Goal: Answer question/provide support: Share knowledge or assist other users

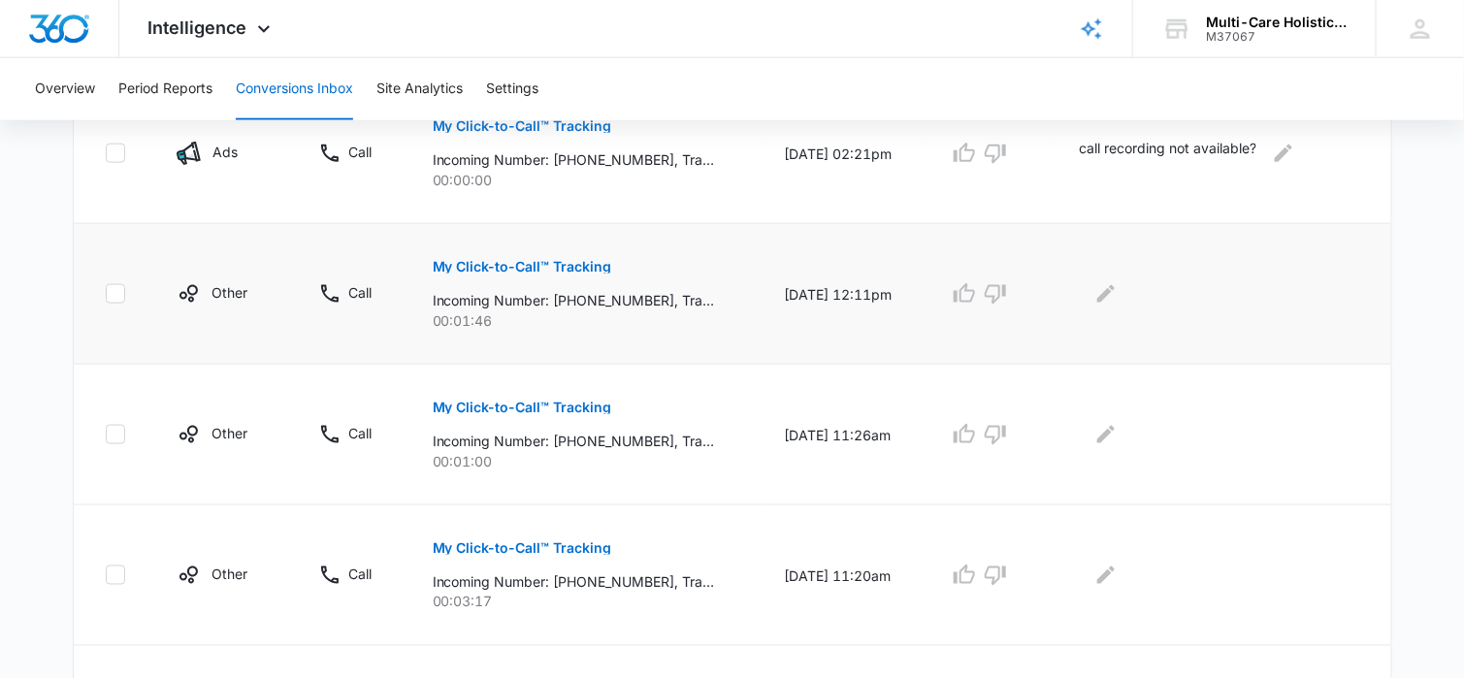
scroll to position [776, 0]
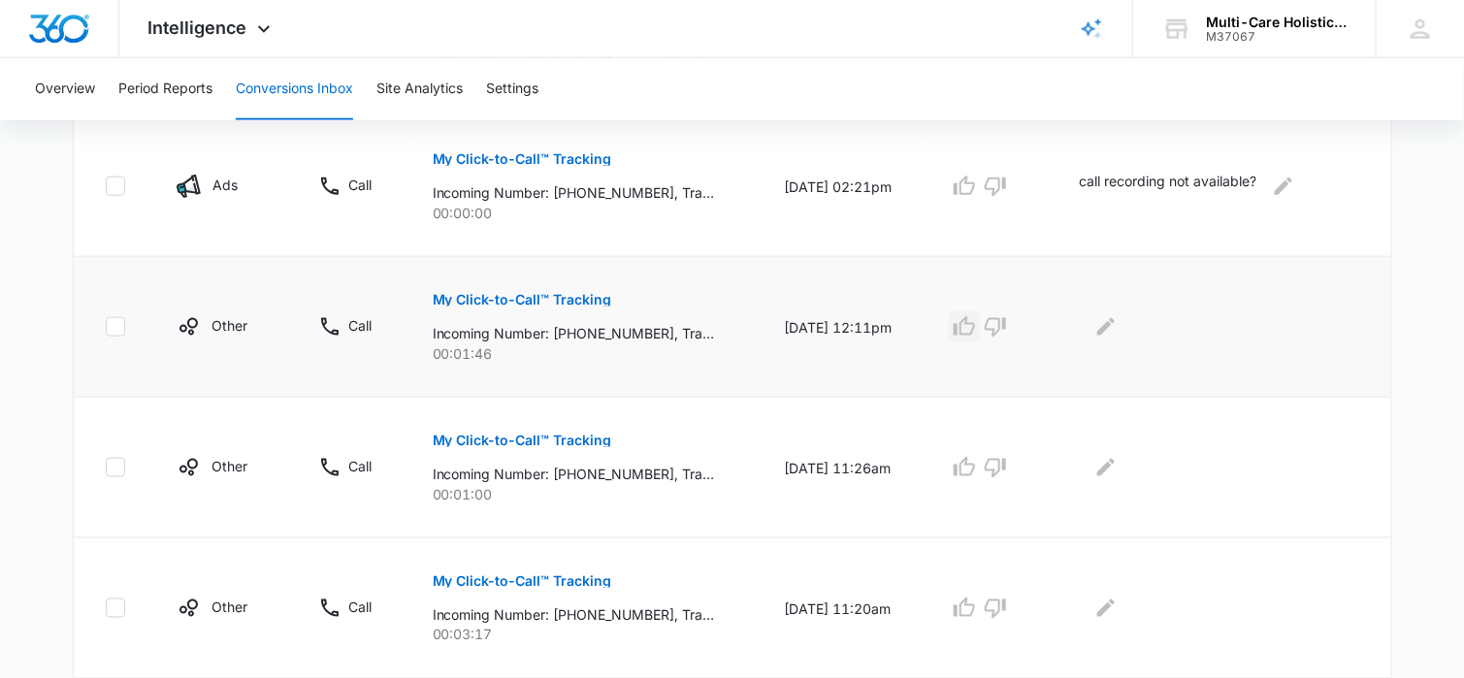
click at [975, 320] on icon "button" at bounding box center [964, 325] width 21 height 19
click at [1113, 323] on icon "Edit Comments" at bounding box center [1105, 326] width 17 height 17
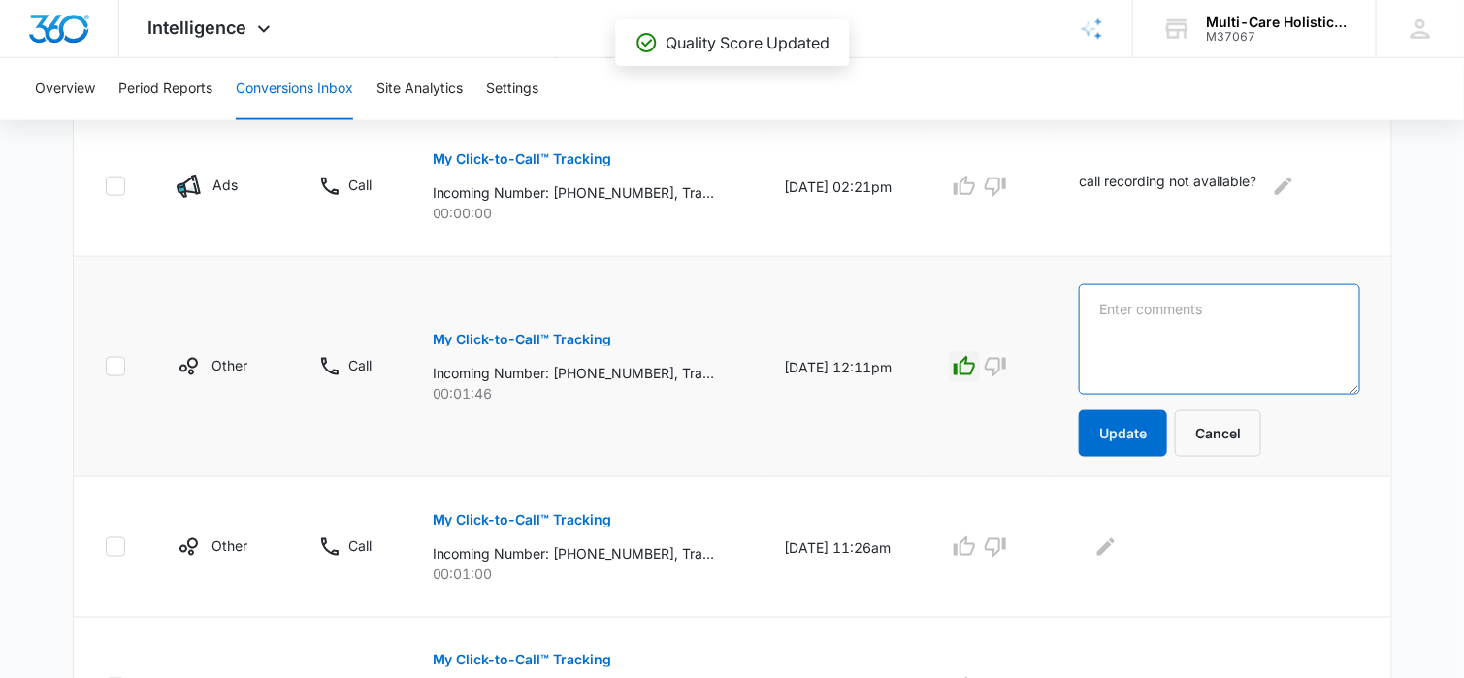
click at [1108, 309] on textarea at bounding box center [1219, 339] width 280 height 111
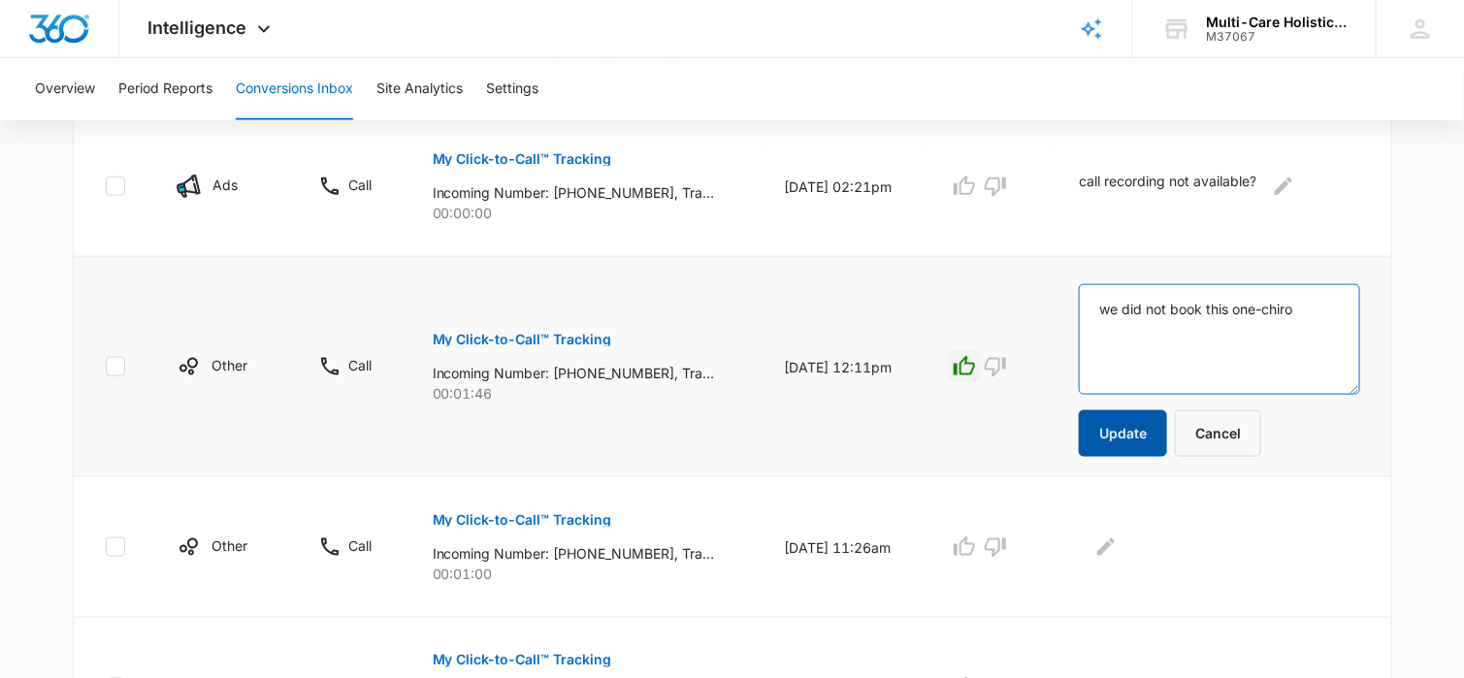
type textarea "we did not book this one-chiro"
click at [1121, 424] on button "Update" at bounding box center [1123, 433] width 88 height 47
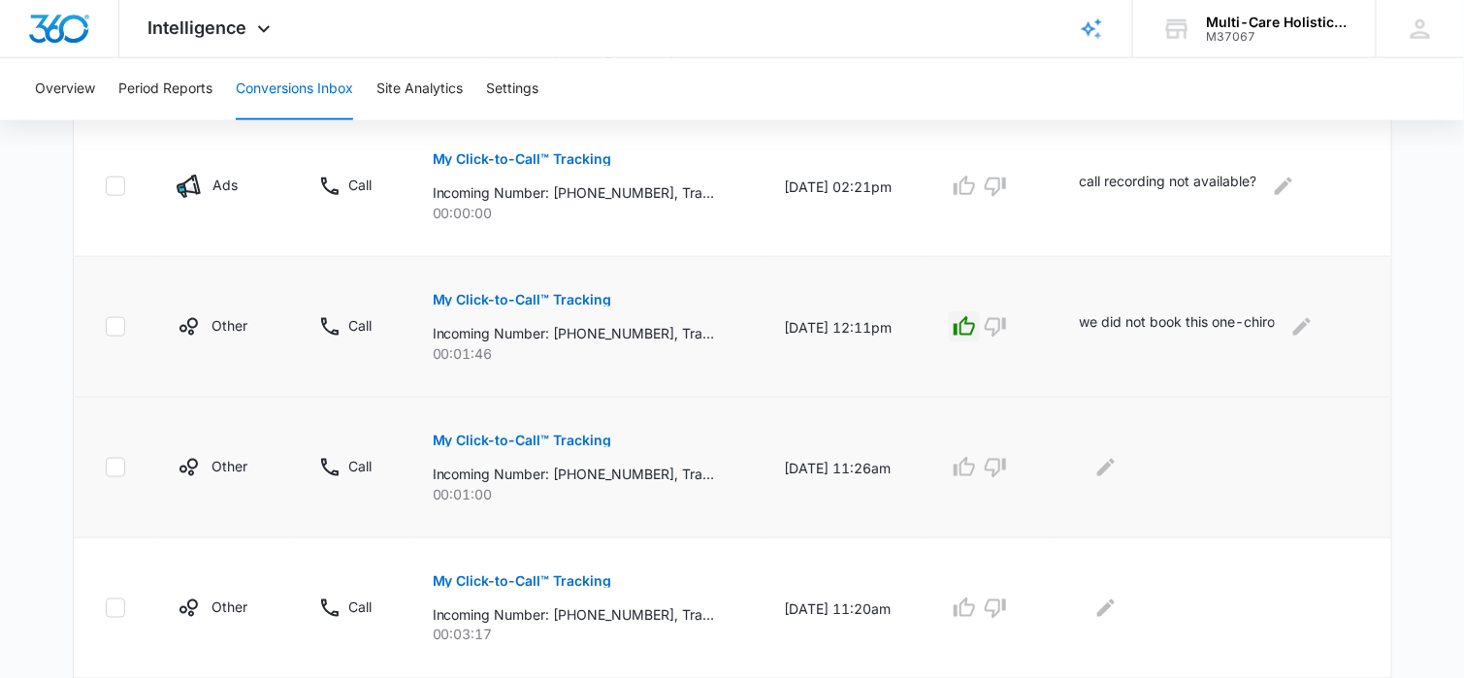
click at [582, 440] on p "My Click-to-Call™ Tracking" at bounding box center [522, 441] width 179 height 14
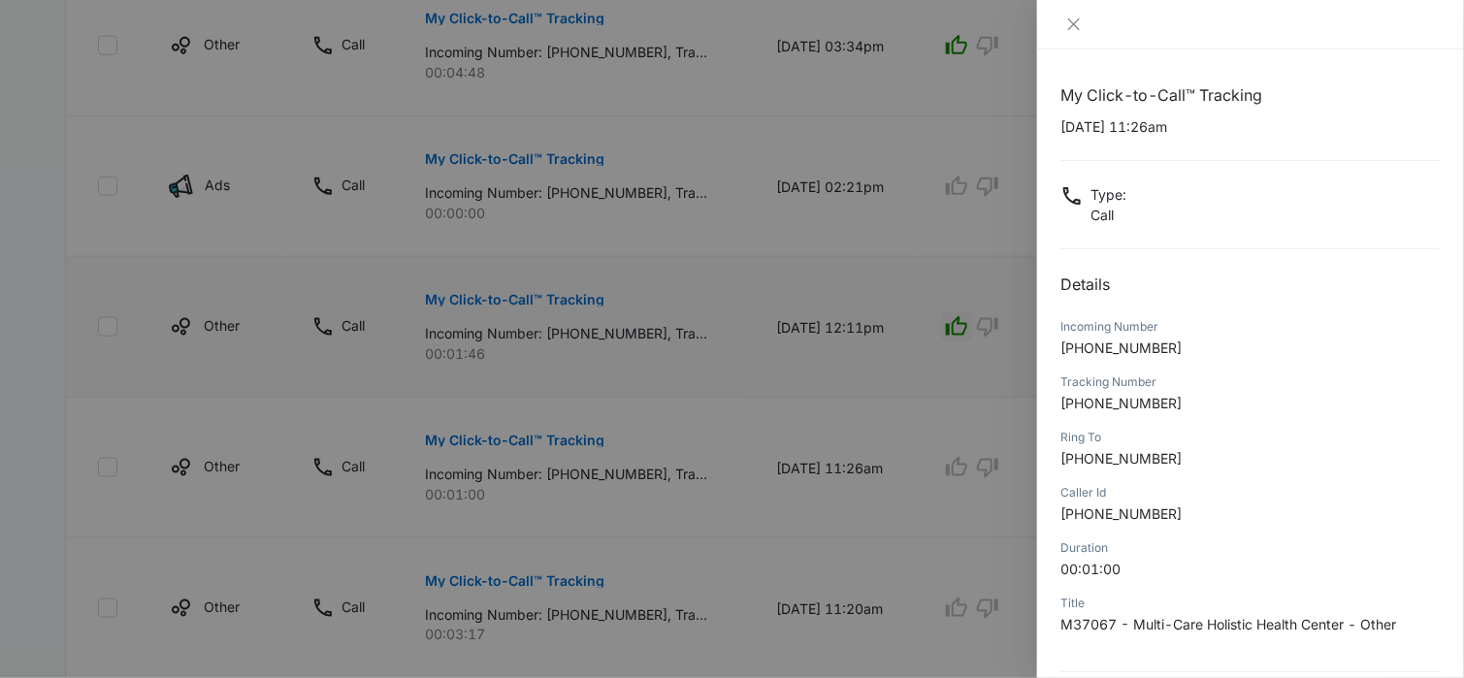
scroll to position [182, 0]
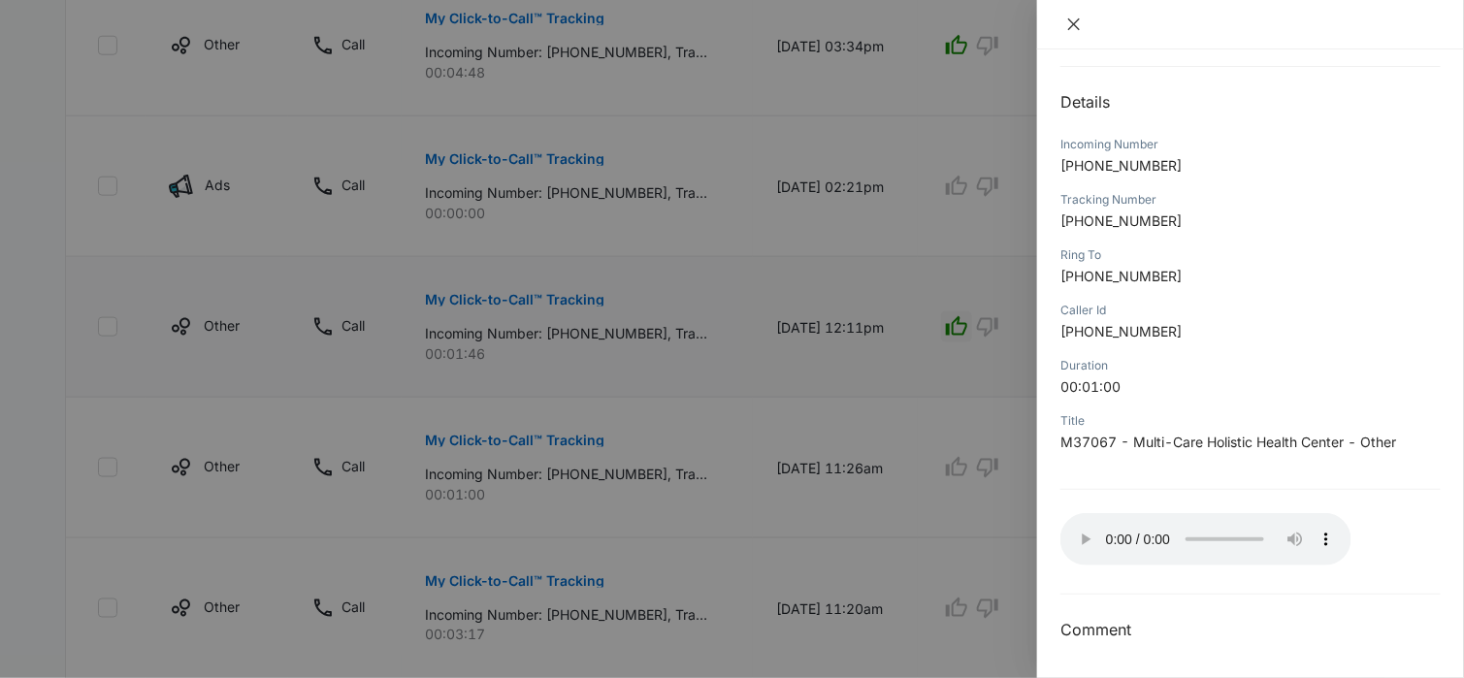
click at [1071, 25] on icon "close" at bounding box center [1074, 24] width 16 height 16
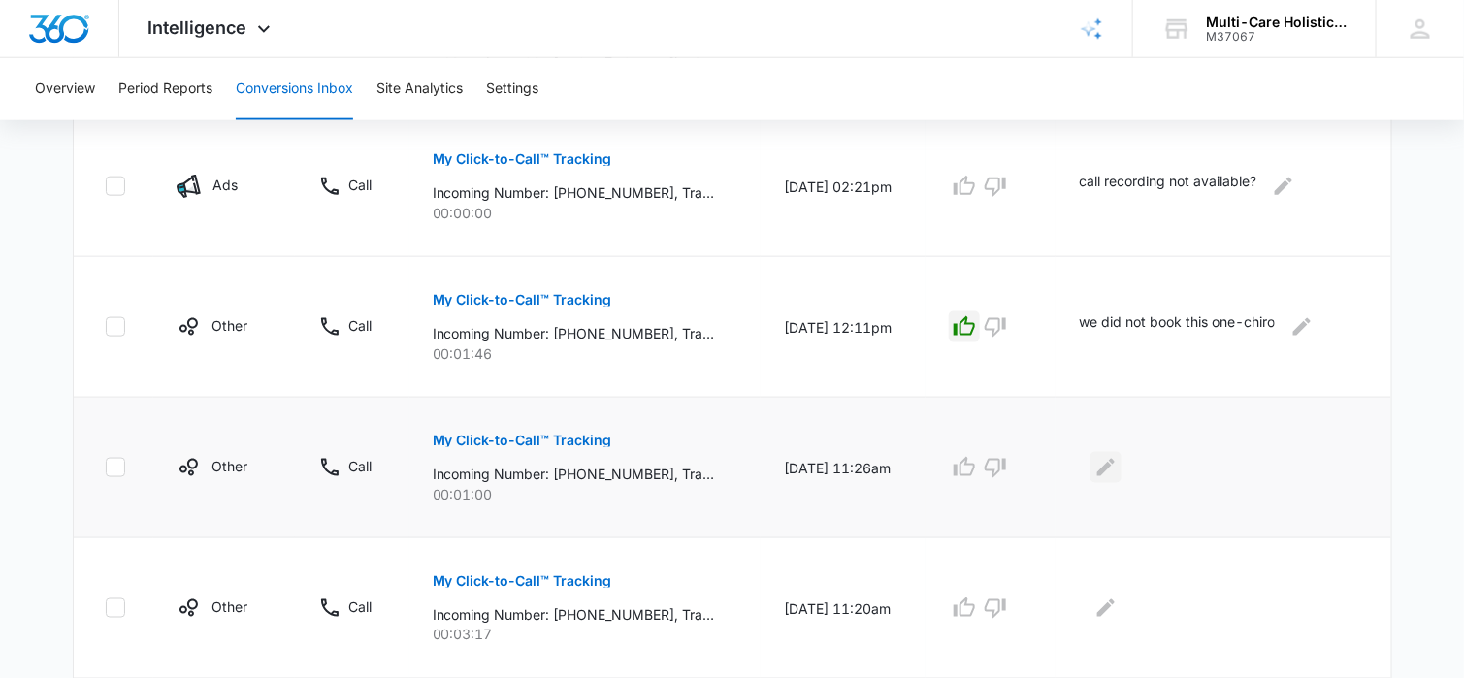
click at [1111, 472] on icon "Edit Comments" at bounding box center [1105, 467] width 17 height 17
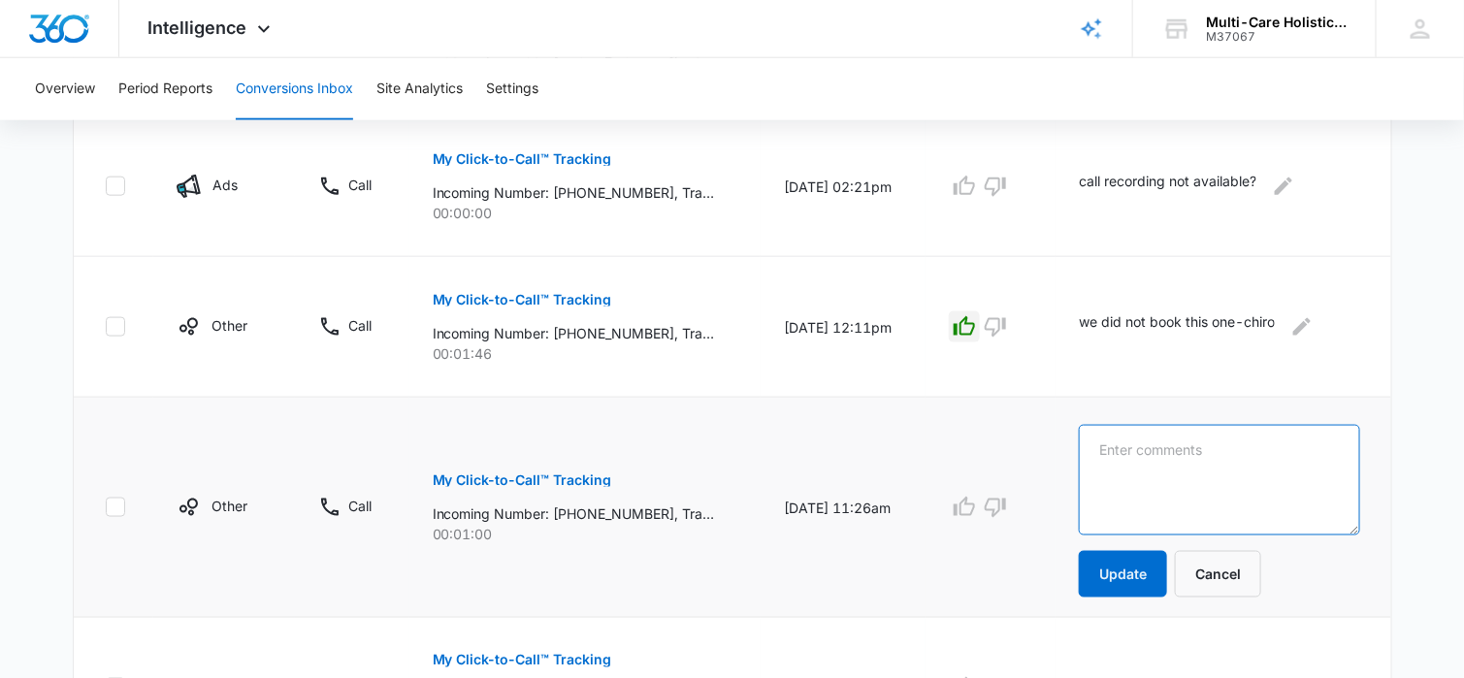
click at [1116, 450] on textarea at bounding box center [1219, 480] width 280 height 111
type textarea "r"
type textarea "current pt"
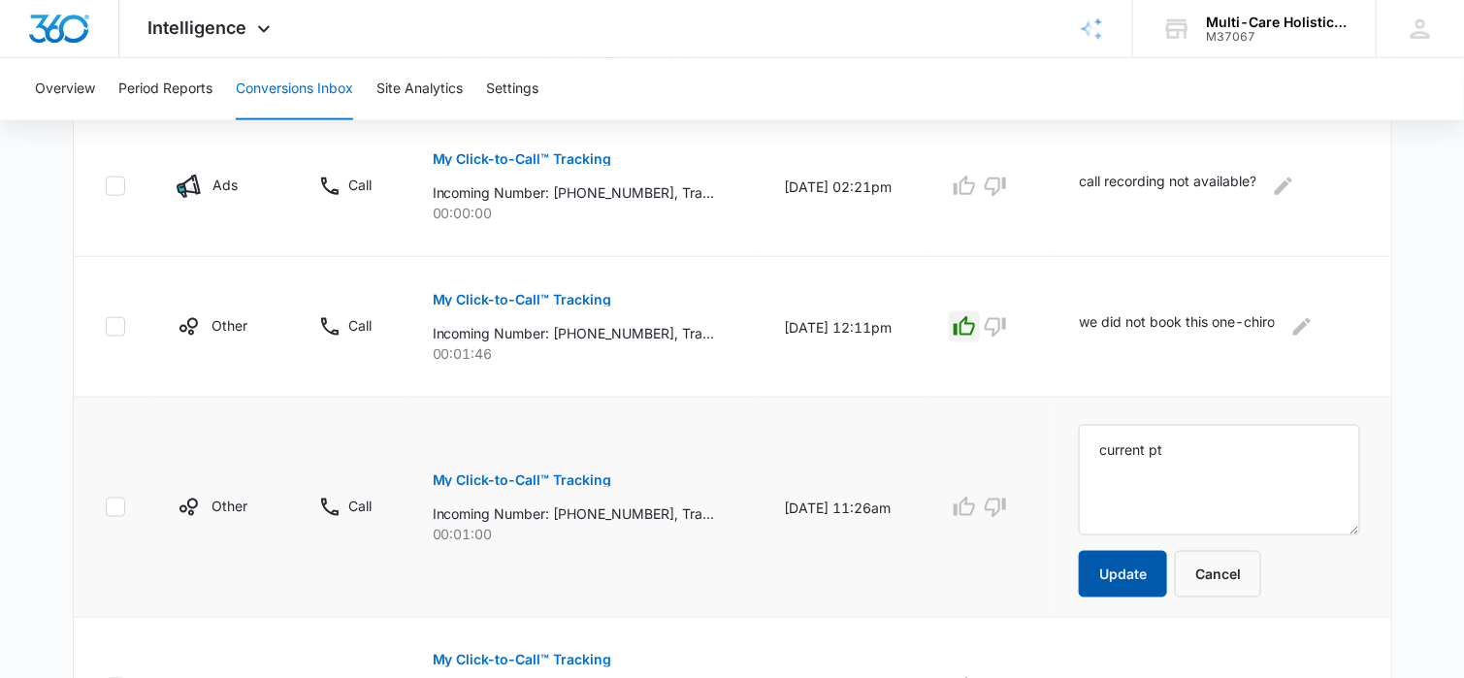
click at [1119, 572] on button "Update" at bounding box center [1123, 574] width 88 height 47
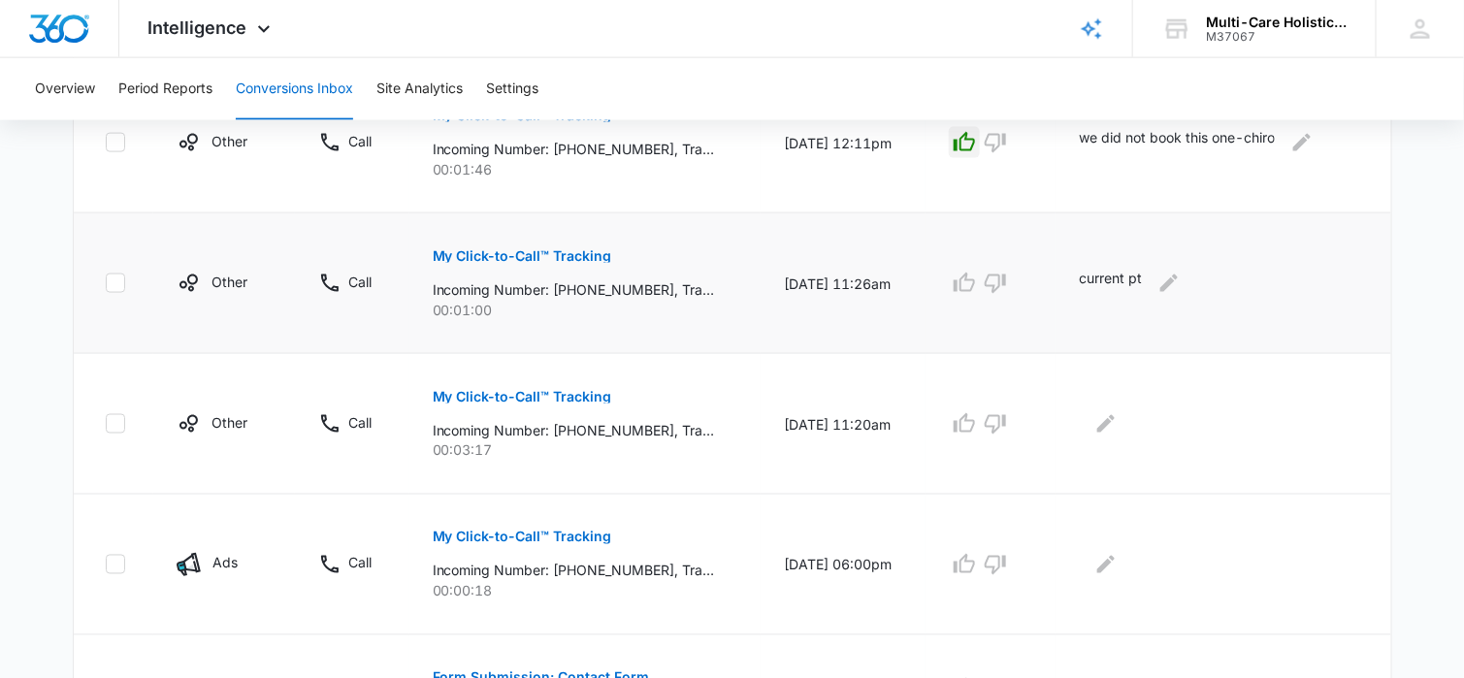
scroll to position [970, 0]
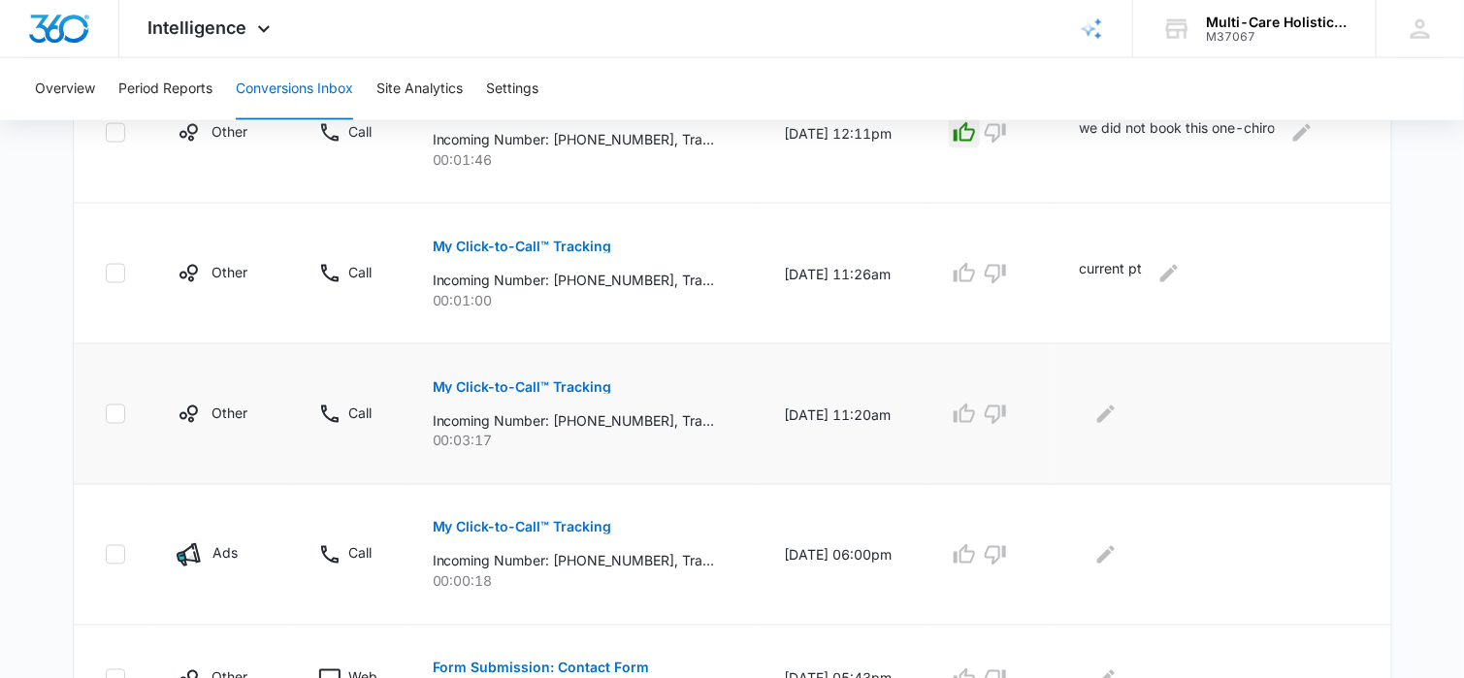
click at [578, 386] on p "My Click-to-Call™ Tracking" at bounding box center [522, 387] width 179 height 14
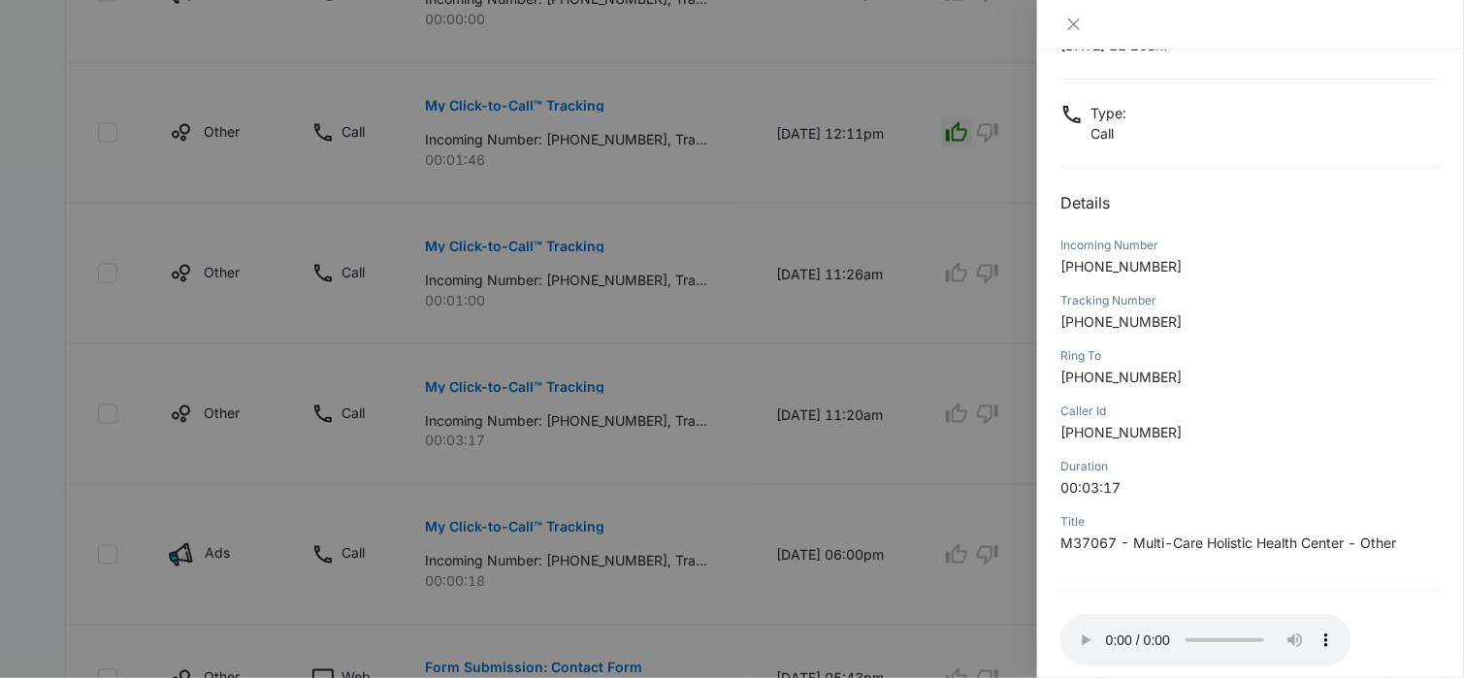
scroll to position [182, 0]
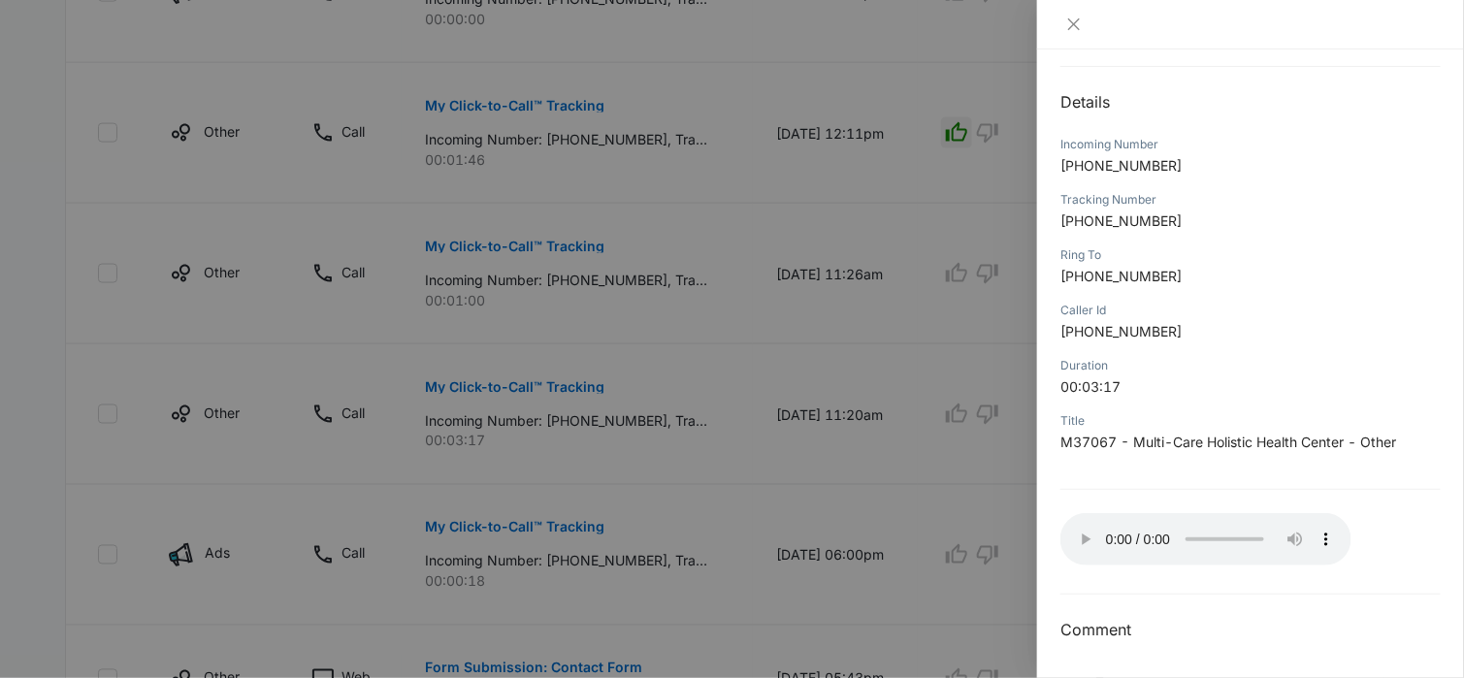
click at [1179, 495] on div "My Click-to-Call™ Tracking [DATE] 11:20am Type : Call Details Incoming Number […" at bounding box center [1250, 271] width 380 height 741
drag, startPoint x: 1073, startPoint y: 28, endPoint x: 1175, endPoint y: 93, distance: 120.8
click at [1074, 28] on icon "close" at bounding box center [1074, 24] width 16 height 16
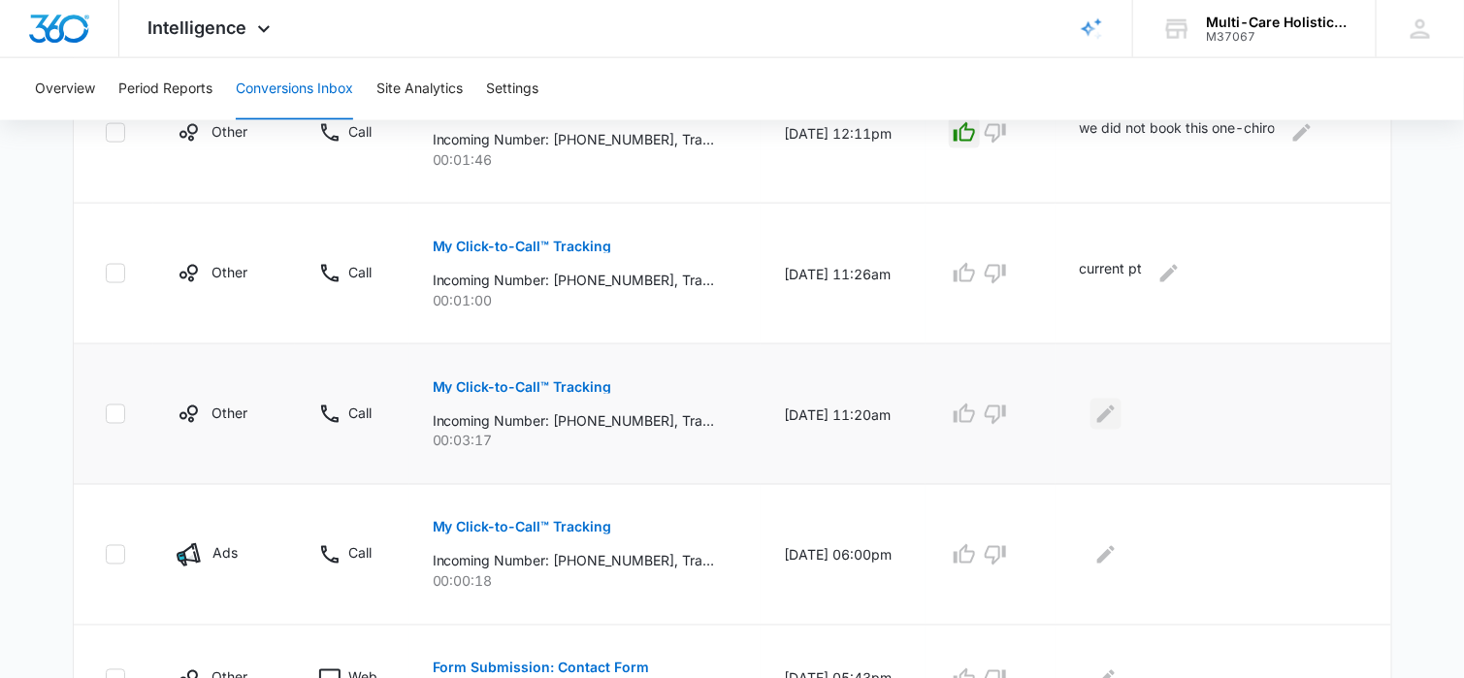
click at [1118, 414] on icon "Edit Comments" at bounding box center [1105, 414] width 23 height 23
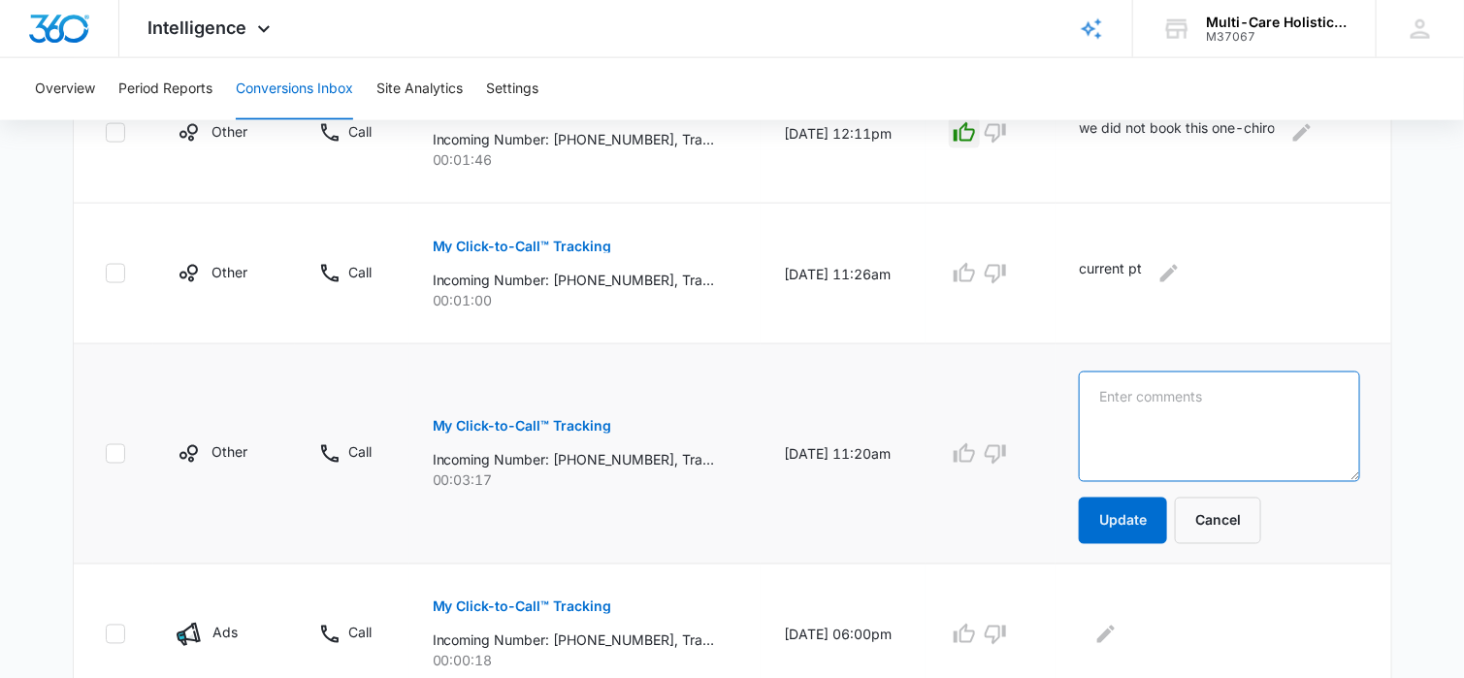
click at [1126, 408] on textarea at bounding box center [1219, 427] width 280 height 111
type textarea "current pt"
click at [1118, 528] on button "Update" at bounding box center [1123, 521] width 88 height 47
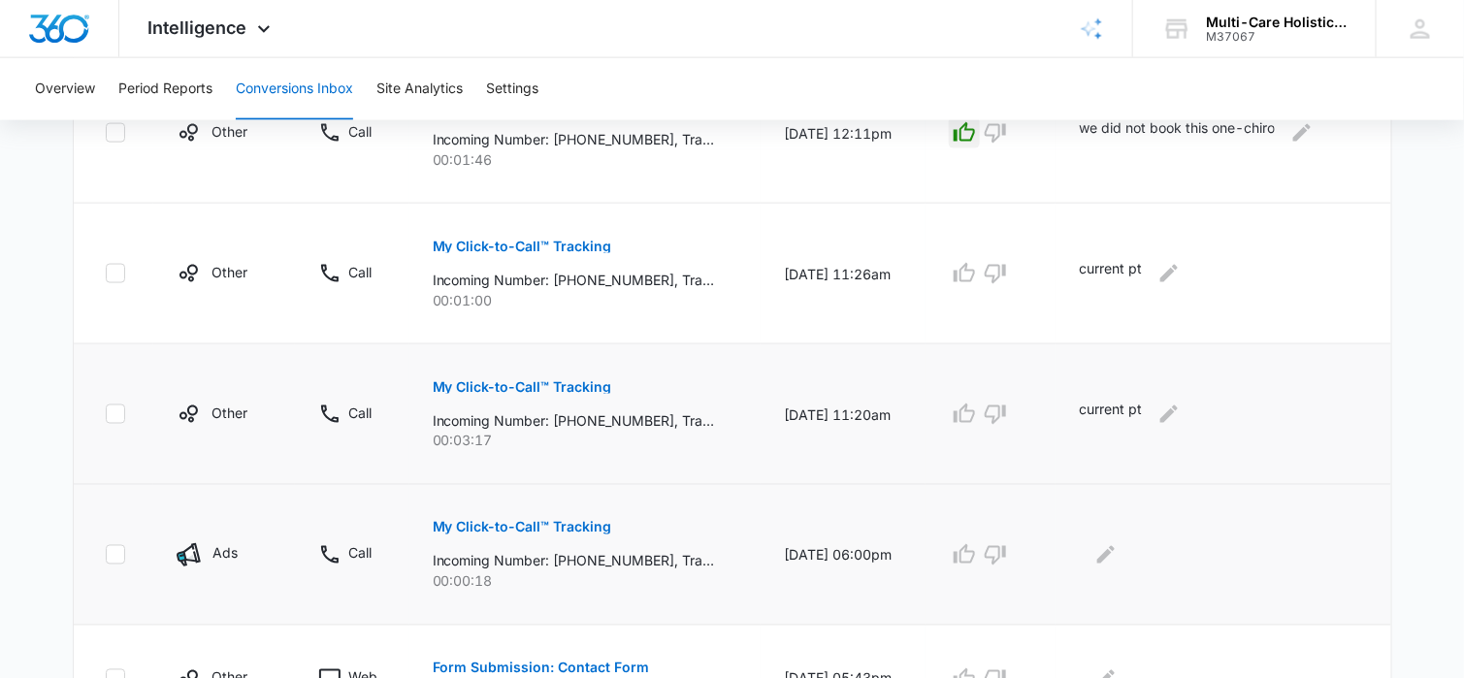
click at [560, 525] on p "My Click-to-Call™ Tracking" at bounding box center [522, 528] width 179 height 14
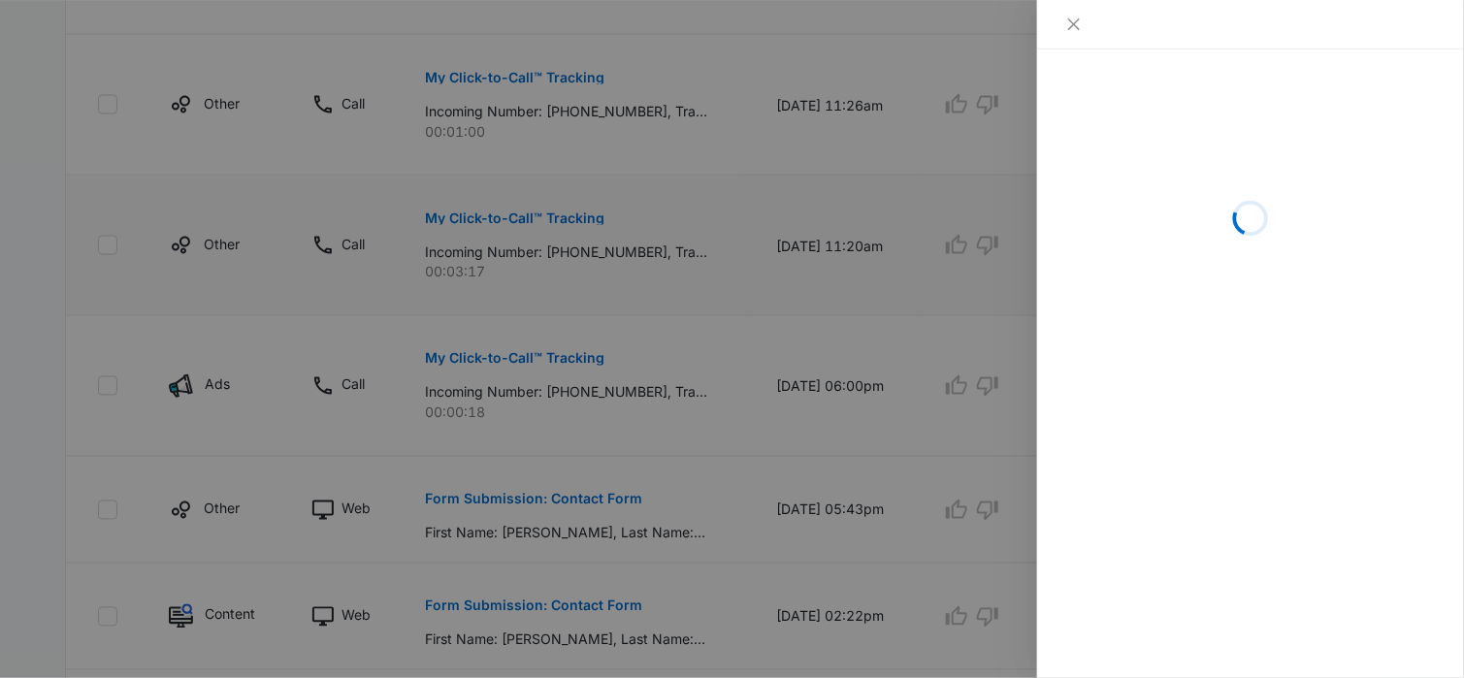
scroll to position [1164, 0]
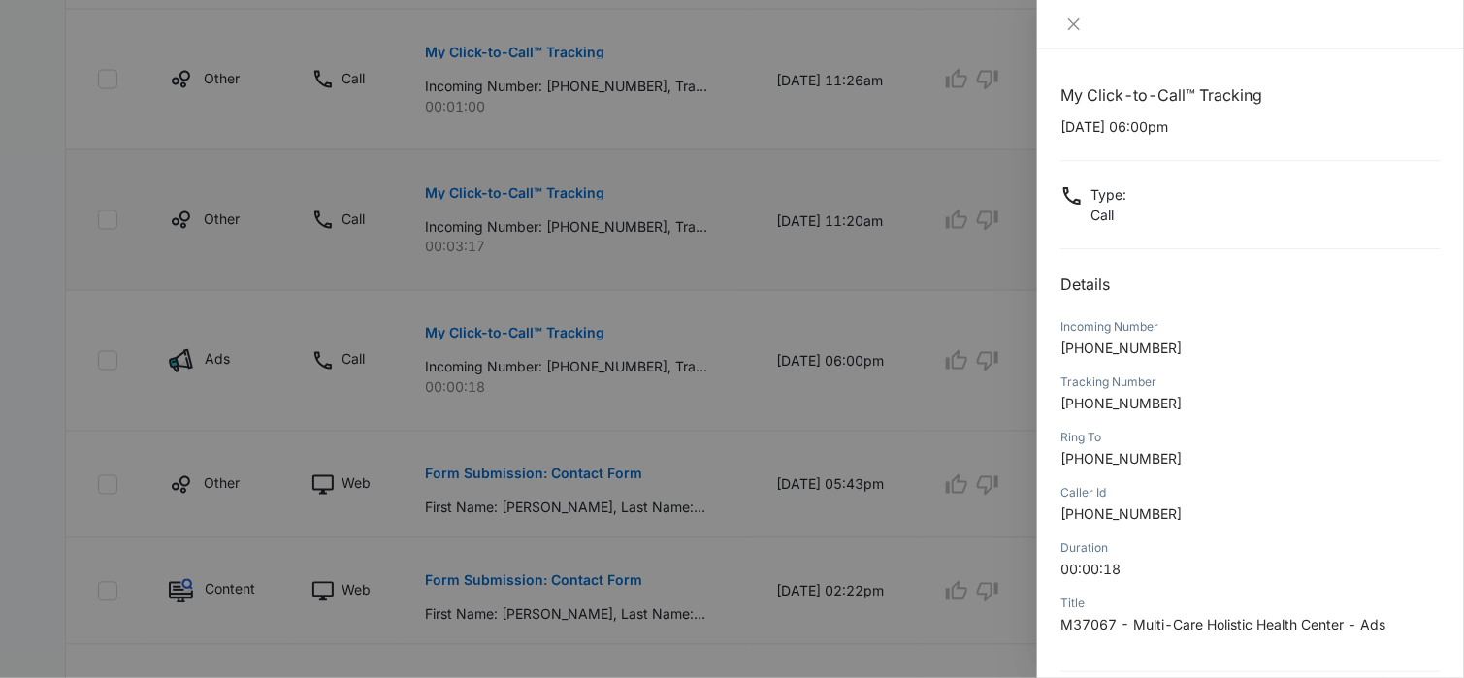
click at [1296, 316] on div "Incoming Number [PHONE_NUMBER]" at bounding box center [1250, 343] width 380 height 55
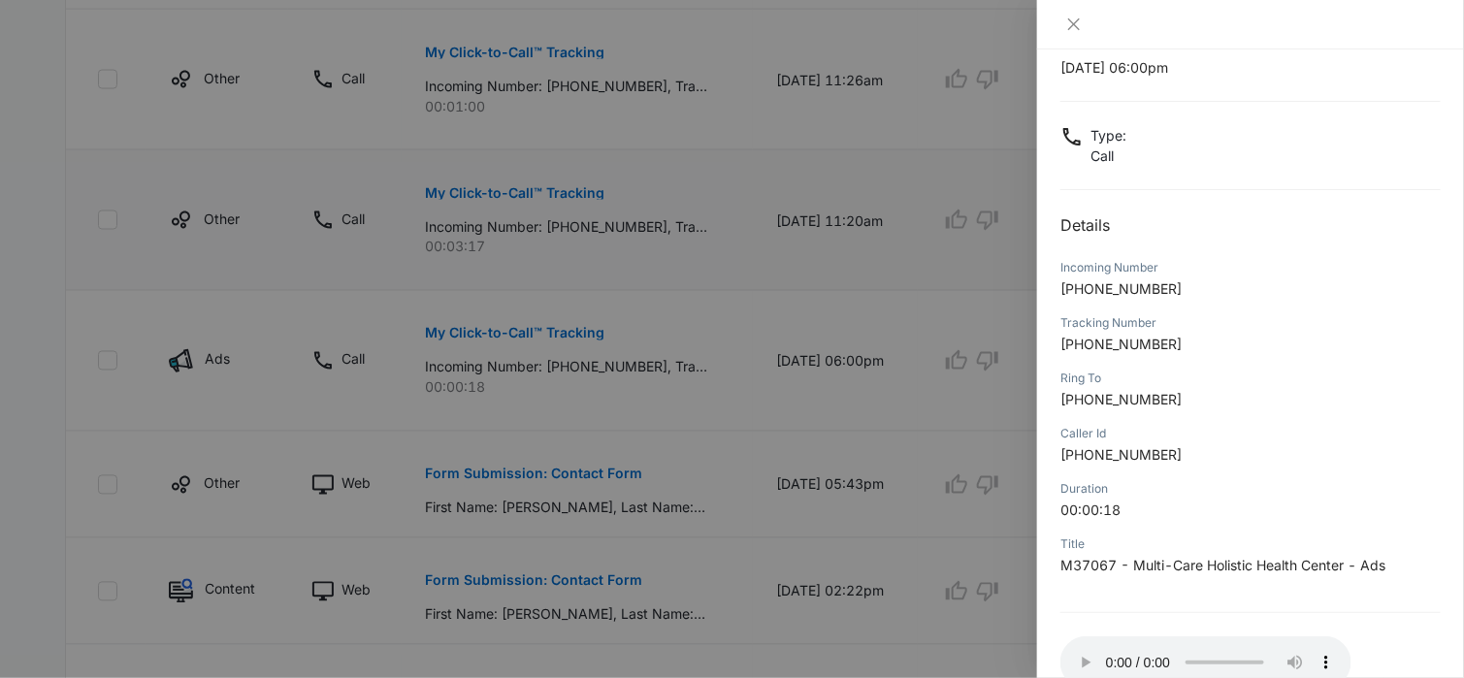
scroll to position [182, 0]
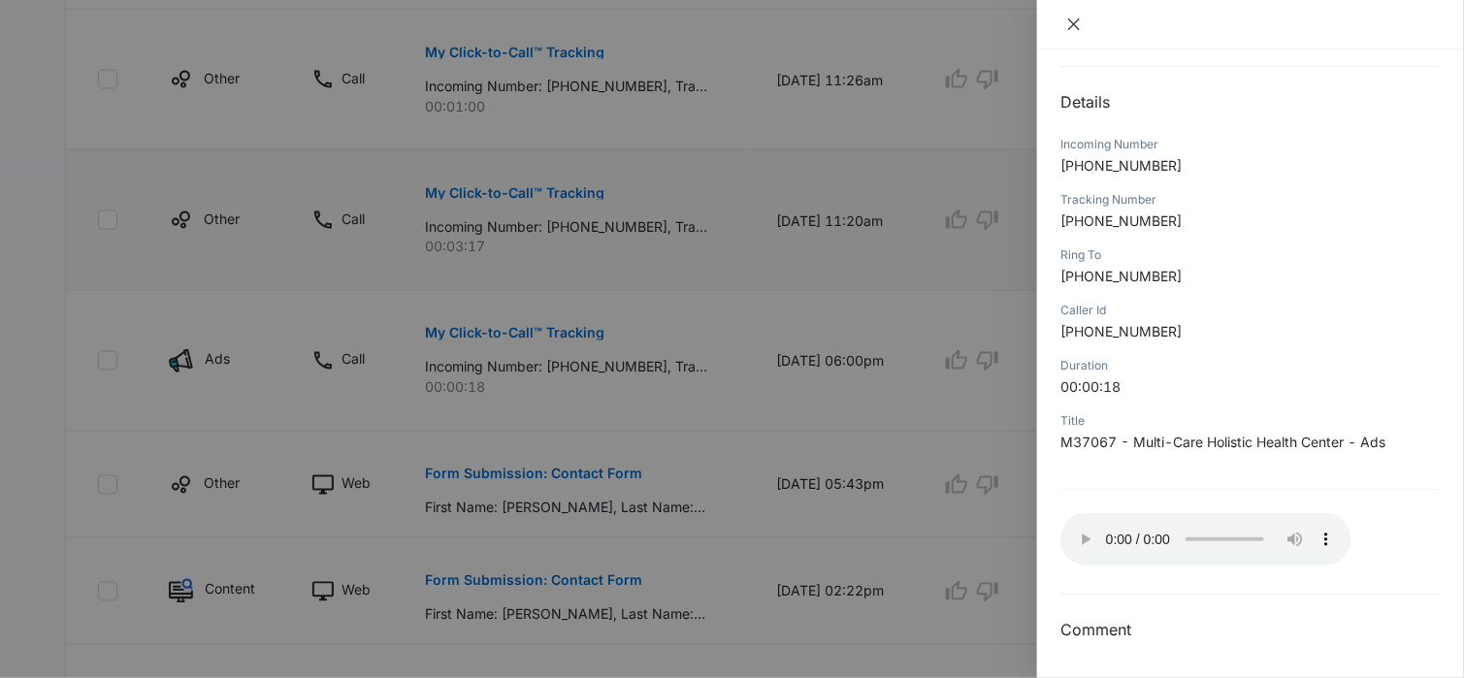
click at [1074, 29] on icon "close" at bounding box center [1074, 24] width 16 height 16
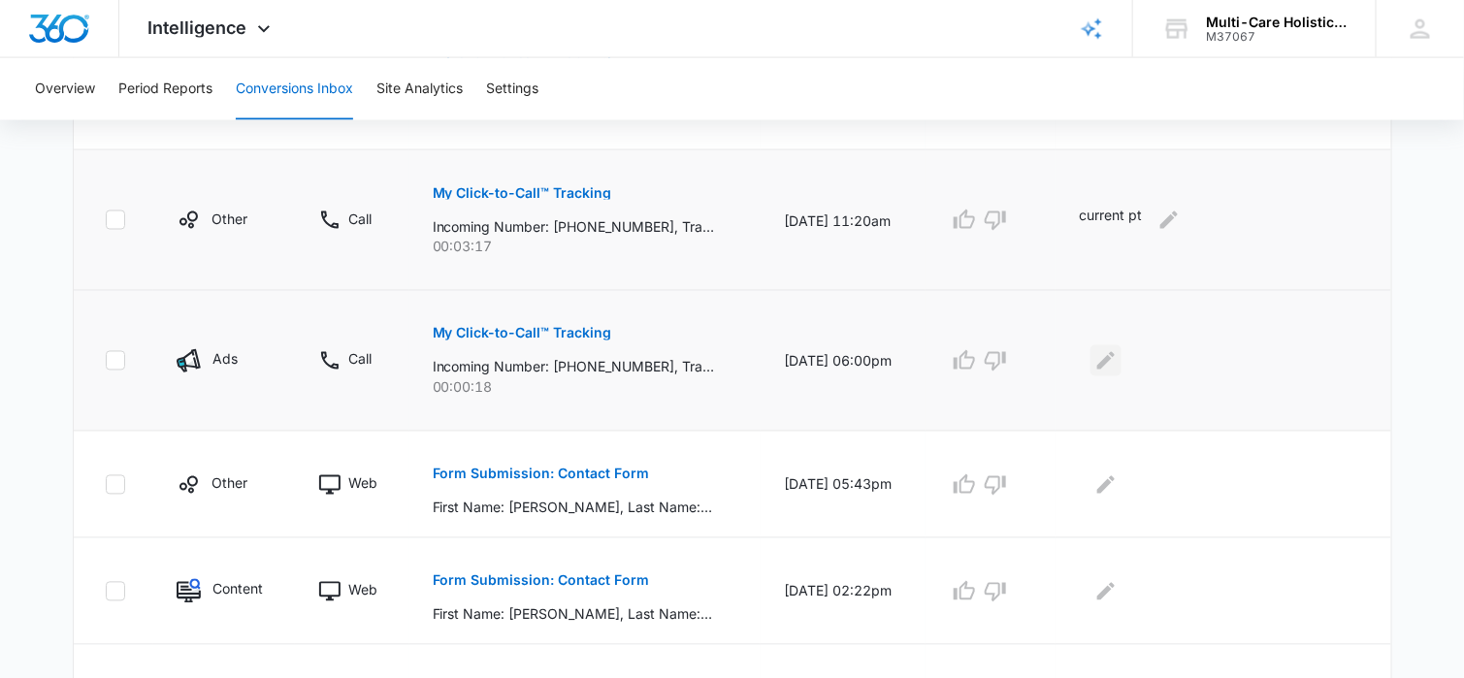
click at [1113, 360] on icon "Edit Comments" at bounding box center [1105, 360] width 17 height 17
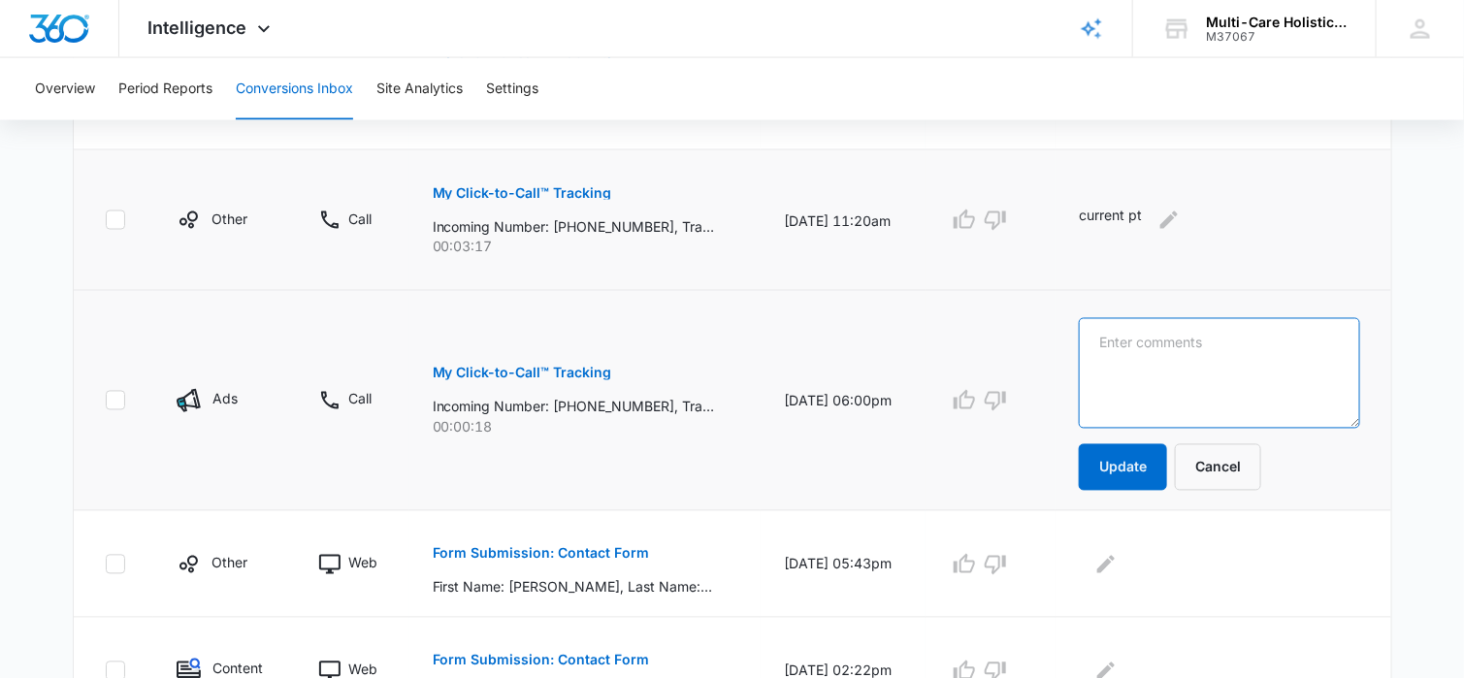
click at [1141, 351] on textarea at bounding box center [1219, 373] width 280 height 111
type textarea "hang up"
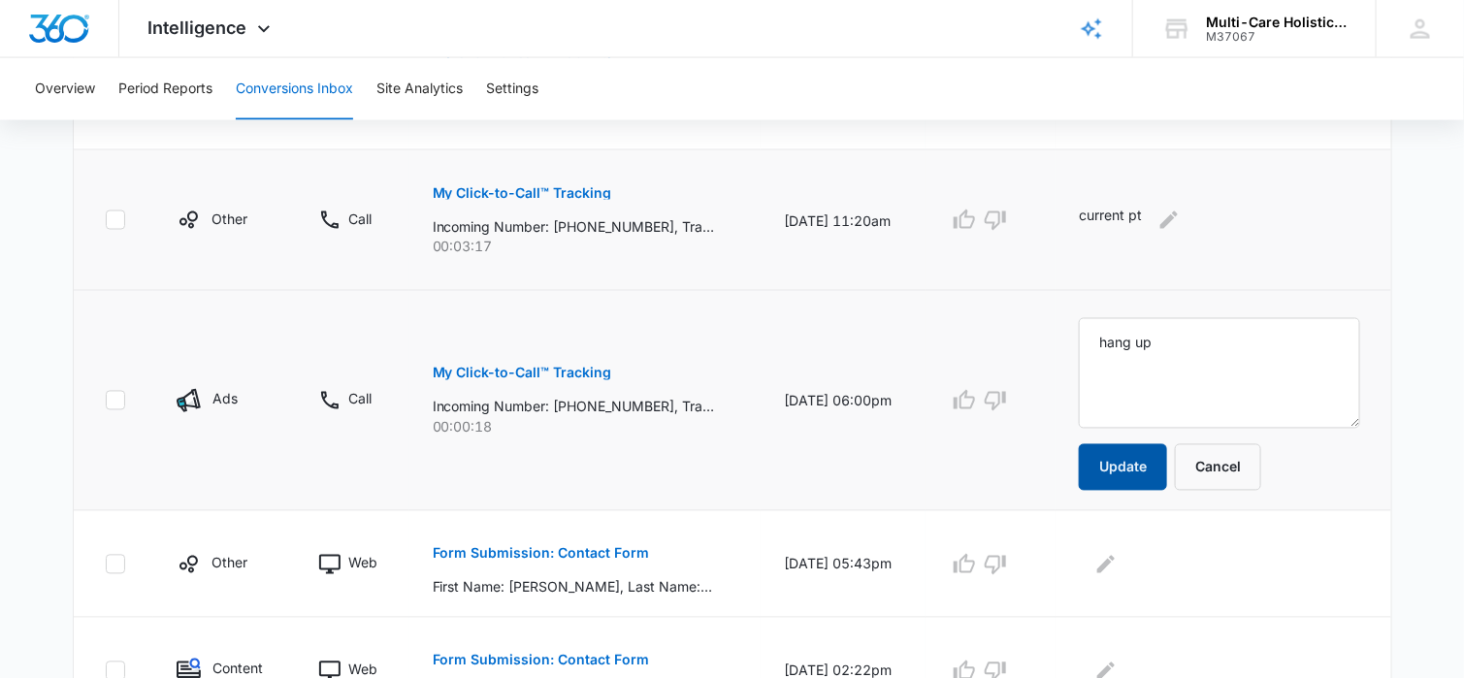
click at [1137, 461] on button "Update" at bounding box center [1123, 467] width 88 height 47
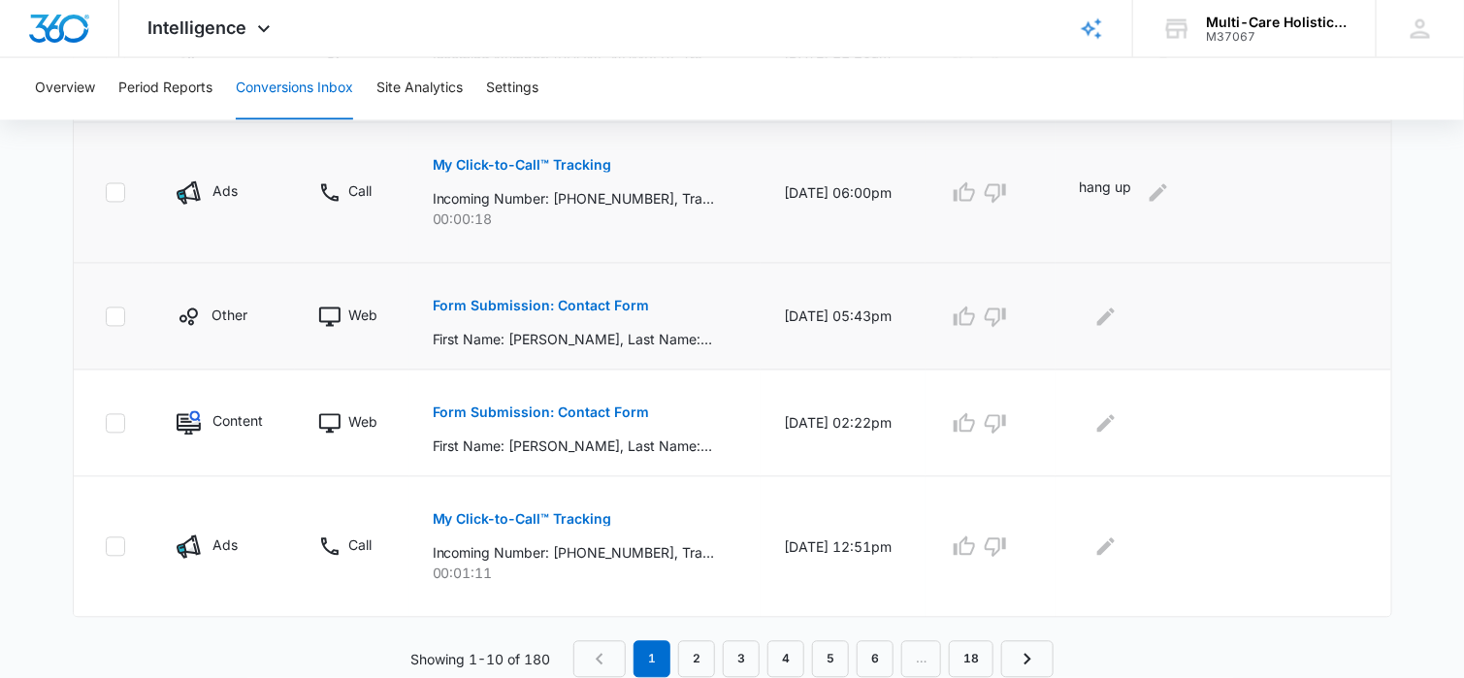
scroll to position [1328, 0]
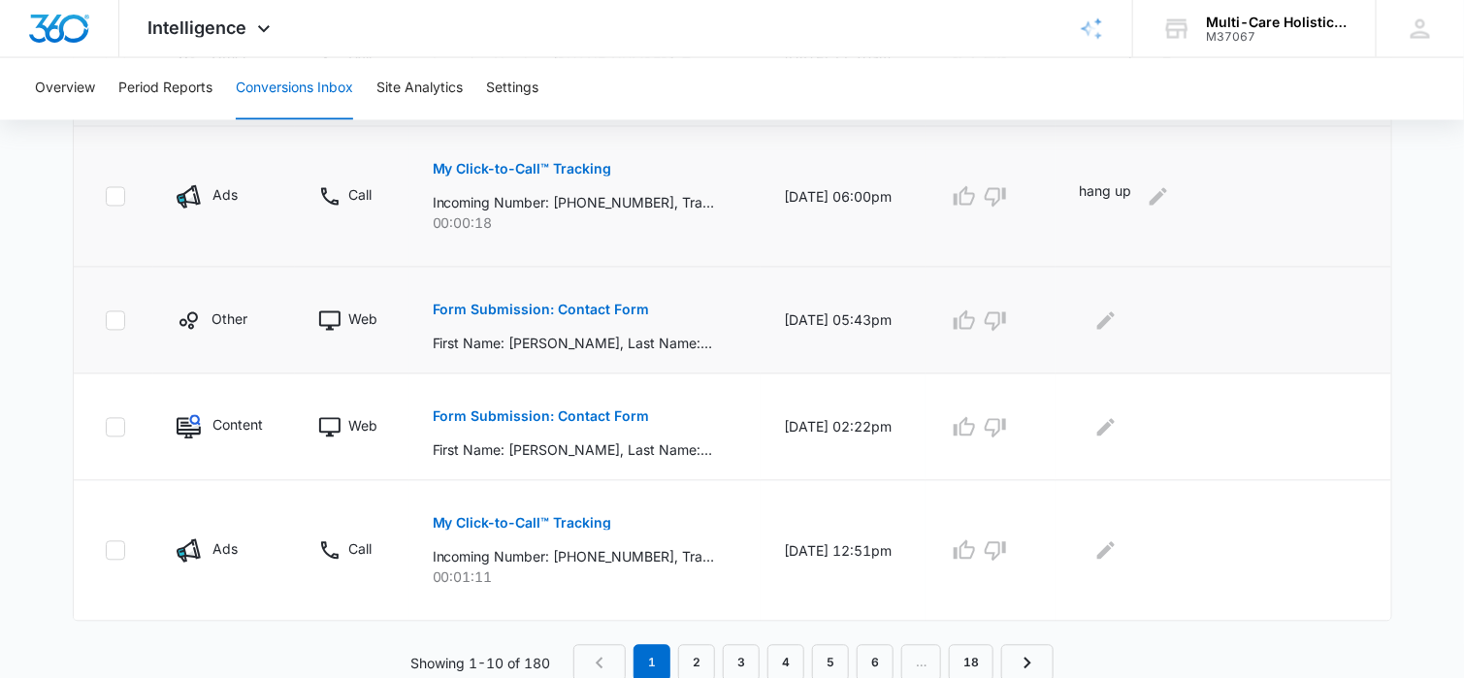
click at [601, 305] on p "Form Submission: Contact Form" at bounding box center [541, 311] width 217 height 14
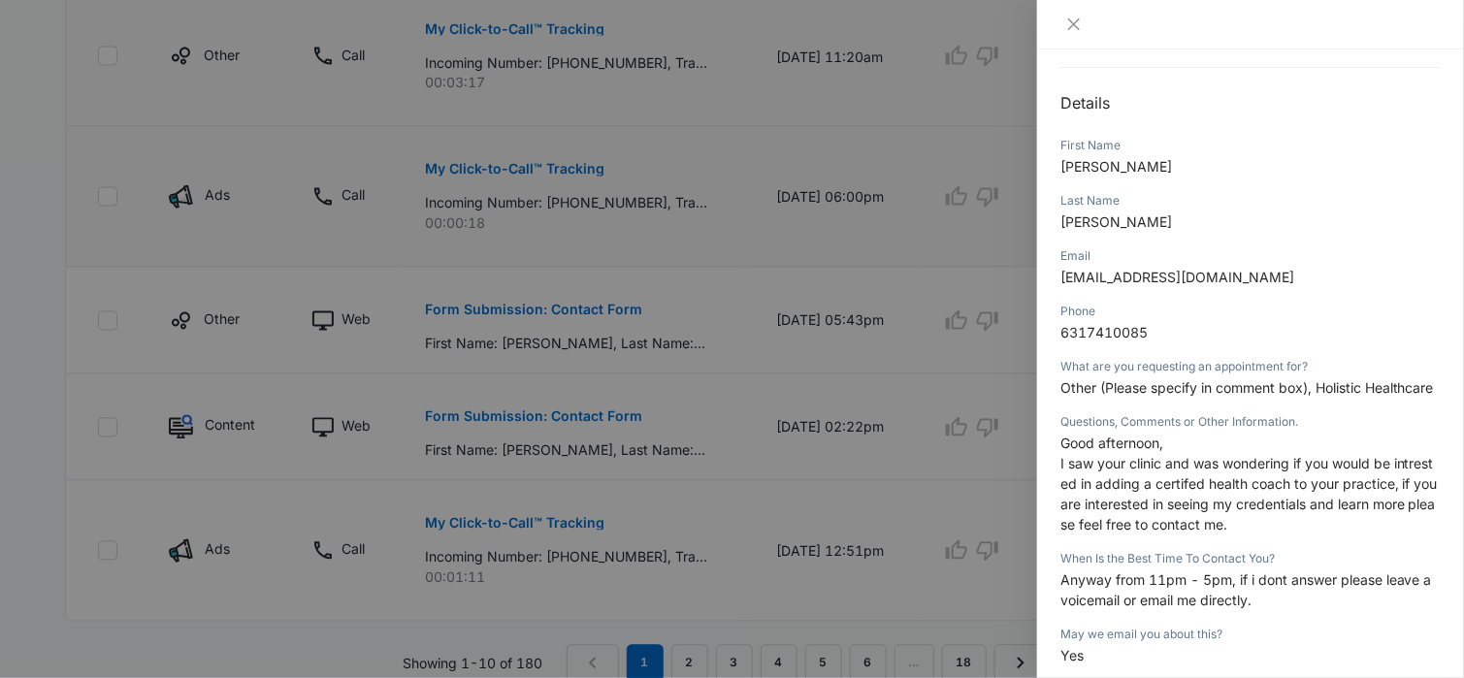
scroll to position [194, 0]
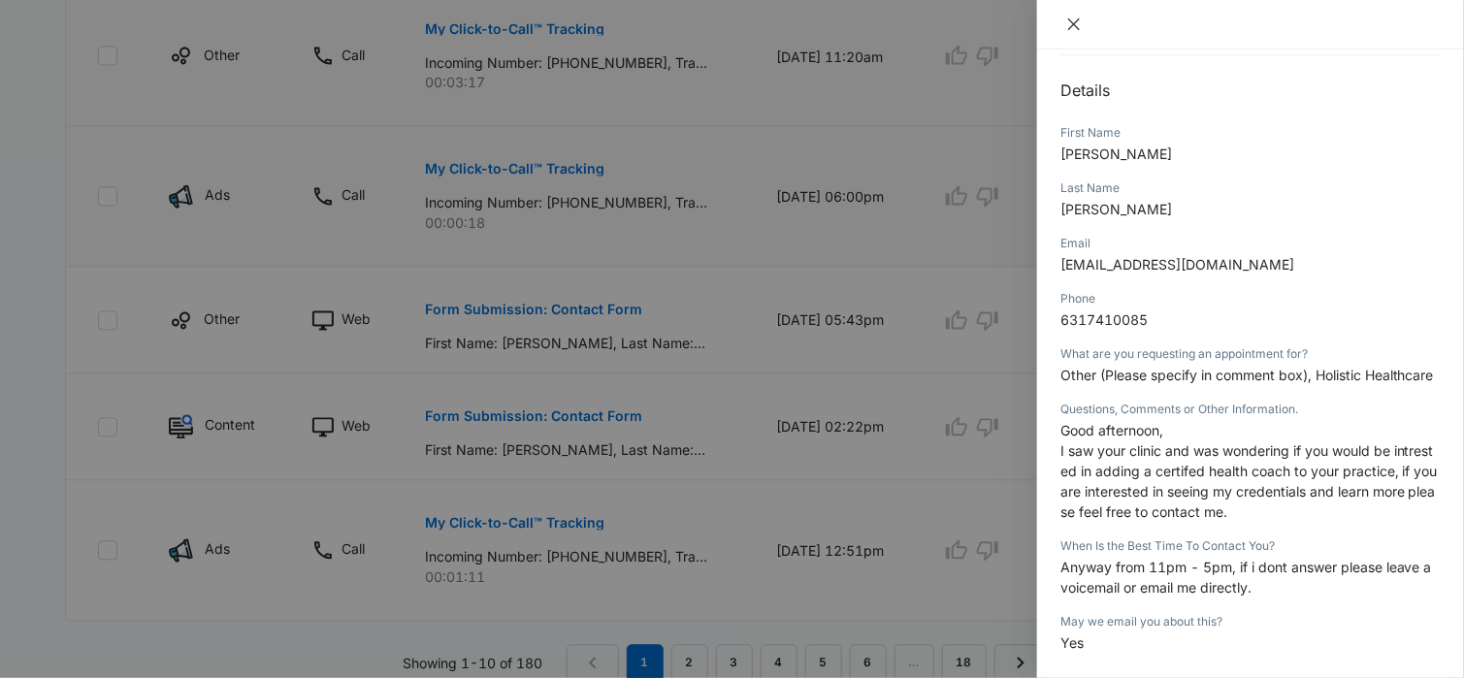
click at [1073, 24] on icon "close" at bounding box center [1074, 24] width 12 height 12
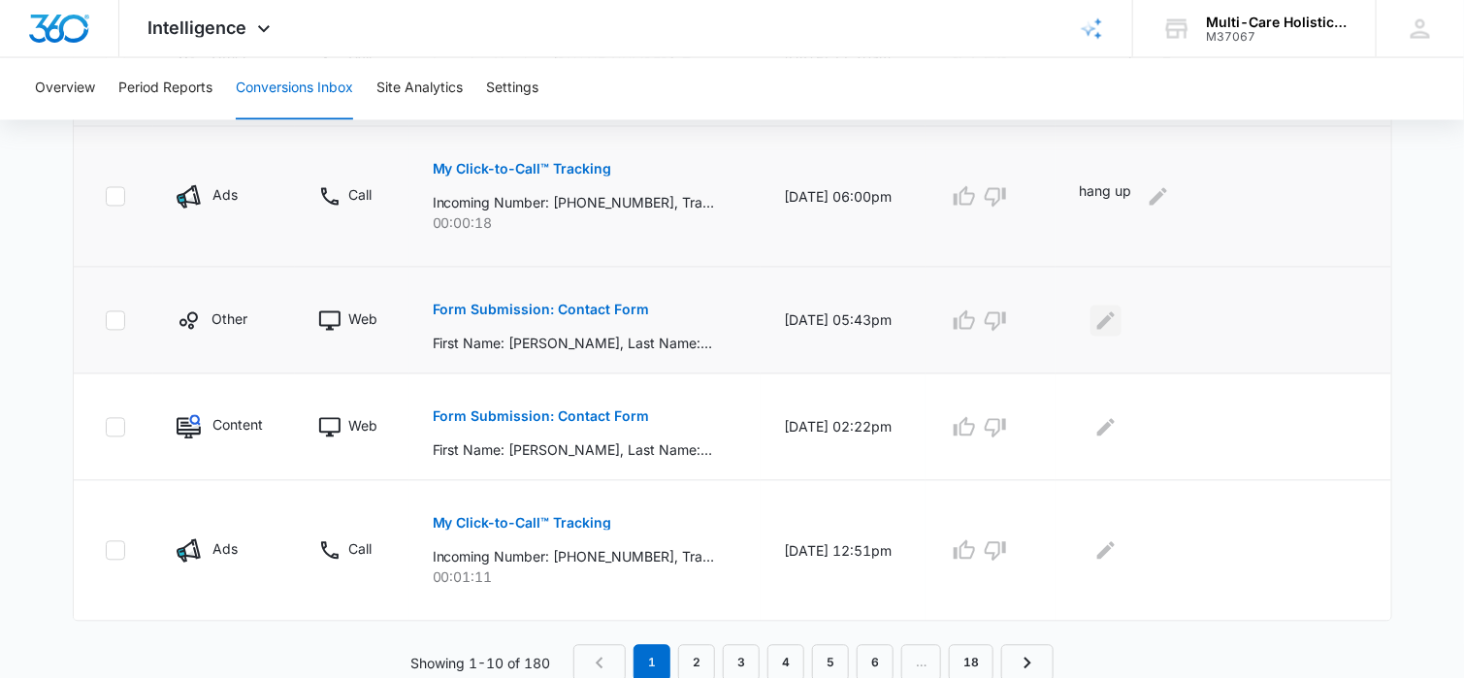
click at [1115, 315] on icon "Edit Comments" at bounding box center [1105, 319] width 17 height 17
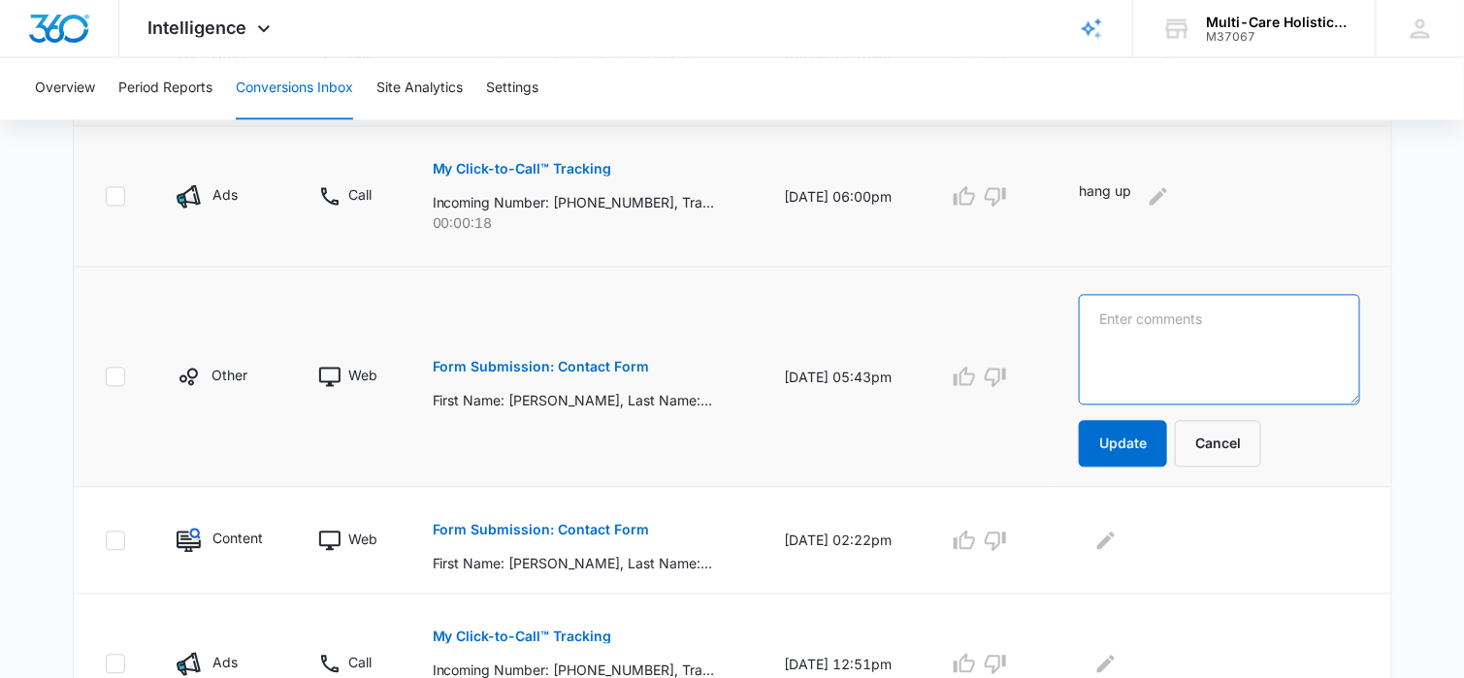
click at [1154, 314] on textarea at bounding box center [1219, 350] width 280 height 111
type textarea "asking if we are hiring"
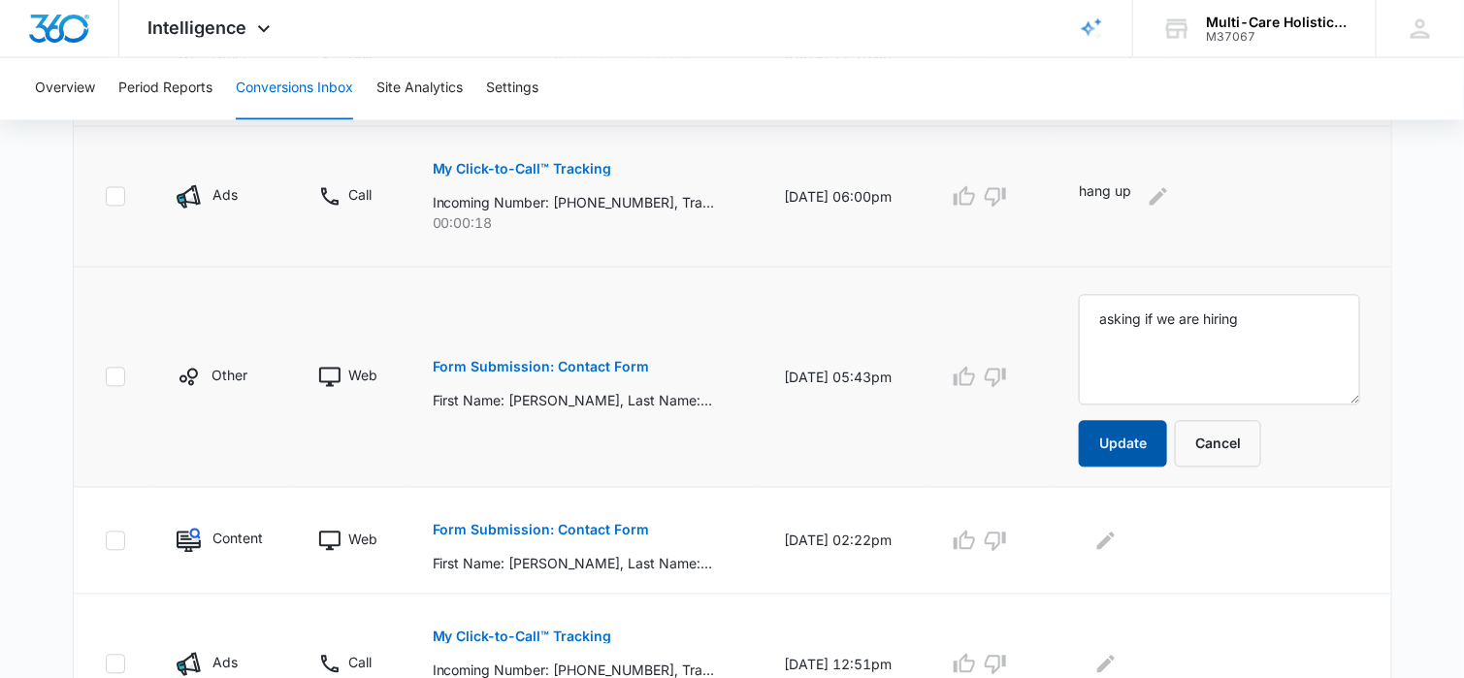
click at [1131, 450] on button "Update" at bounding box center [1123, 444] width 88 height 47
click at [1006, 377] on icon "button" at bounding box center [995, 378] width 21 height 19
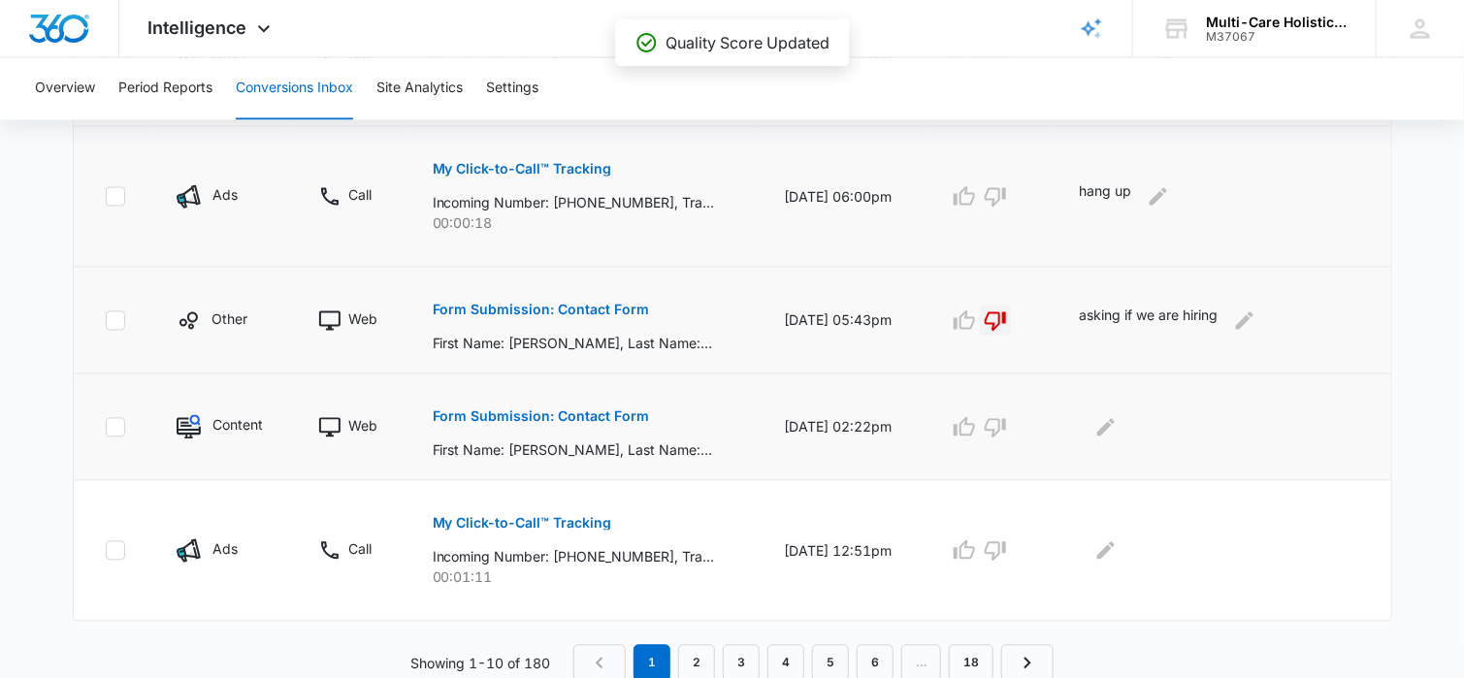
click at [601, 415] on p "Form Submission: Contact Form" at bounding box center [541, 417] width 217 height 14
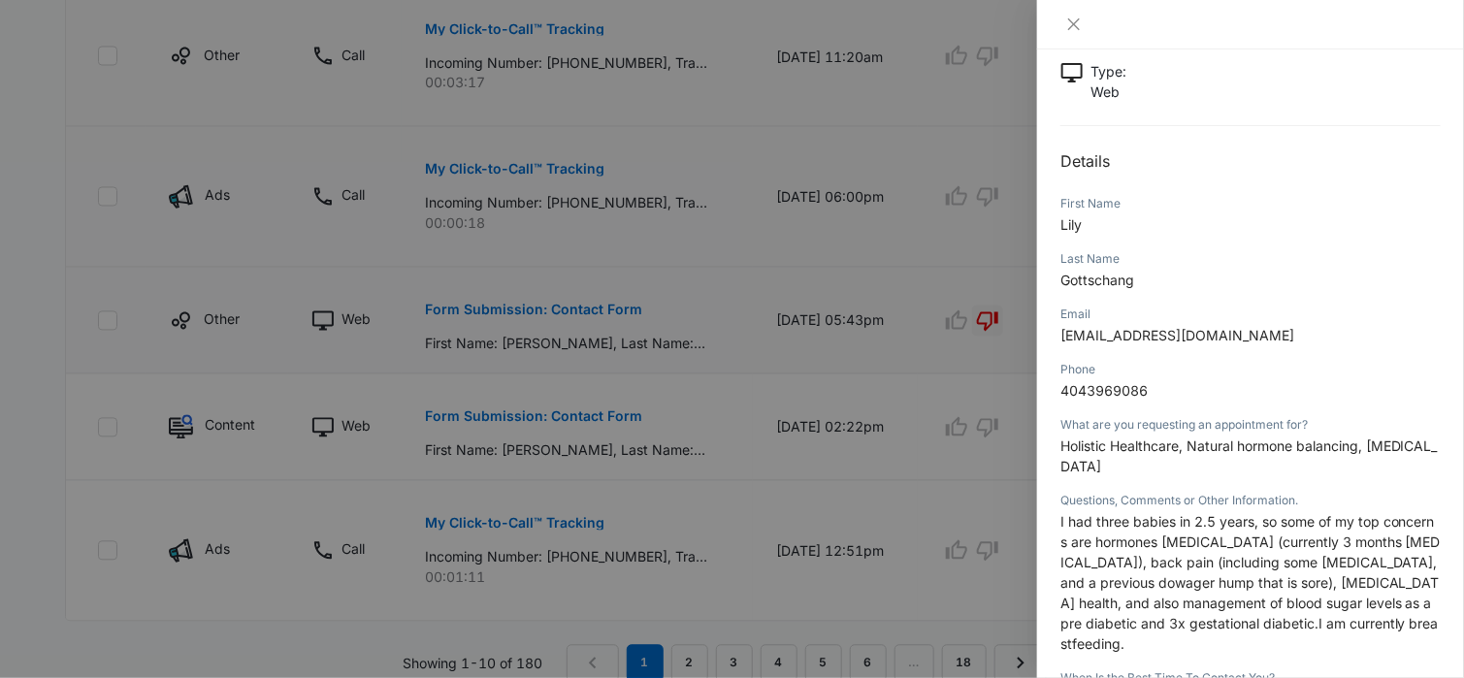
scroll to position [24, 0]
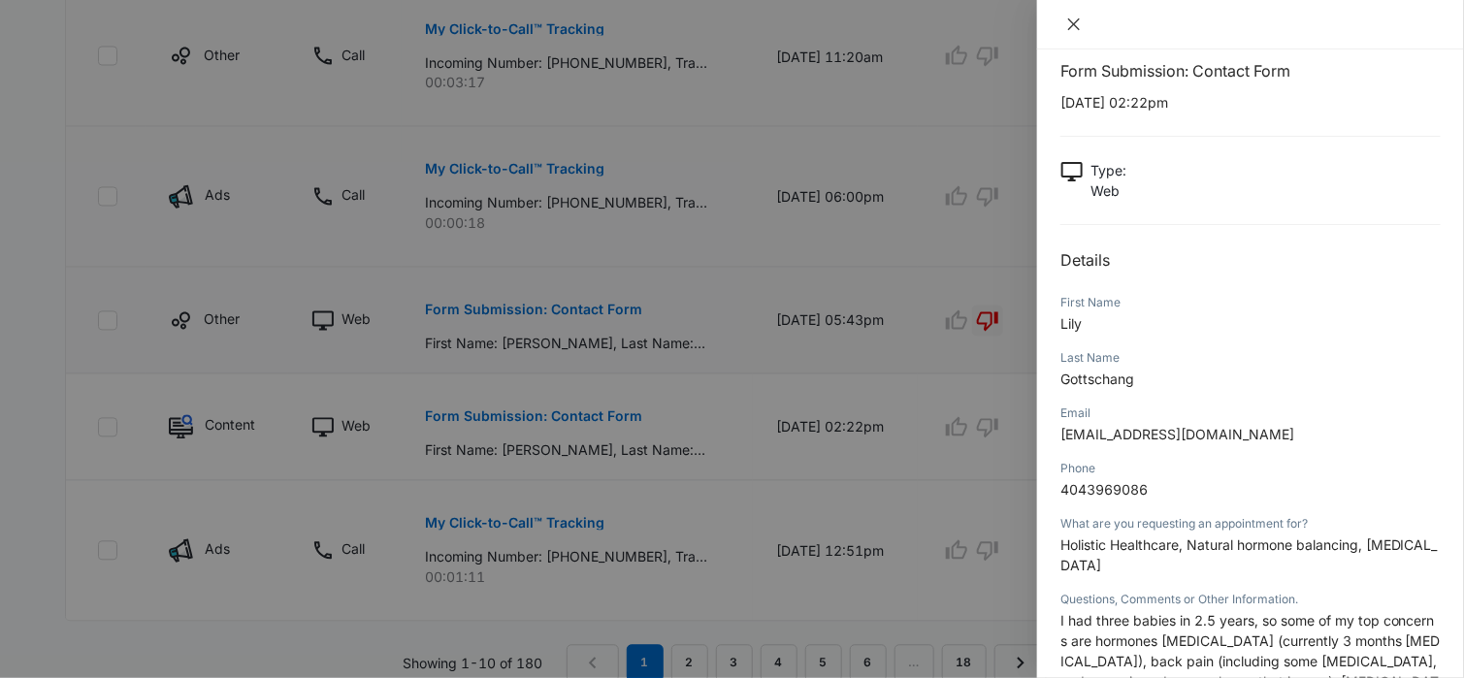
click at [1075, 21] on icon "close" at bounding box center [1074, 24] width 16 height 16
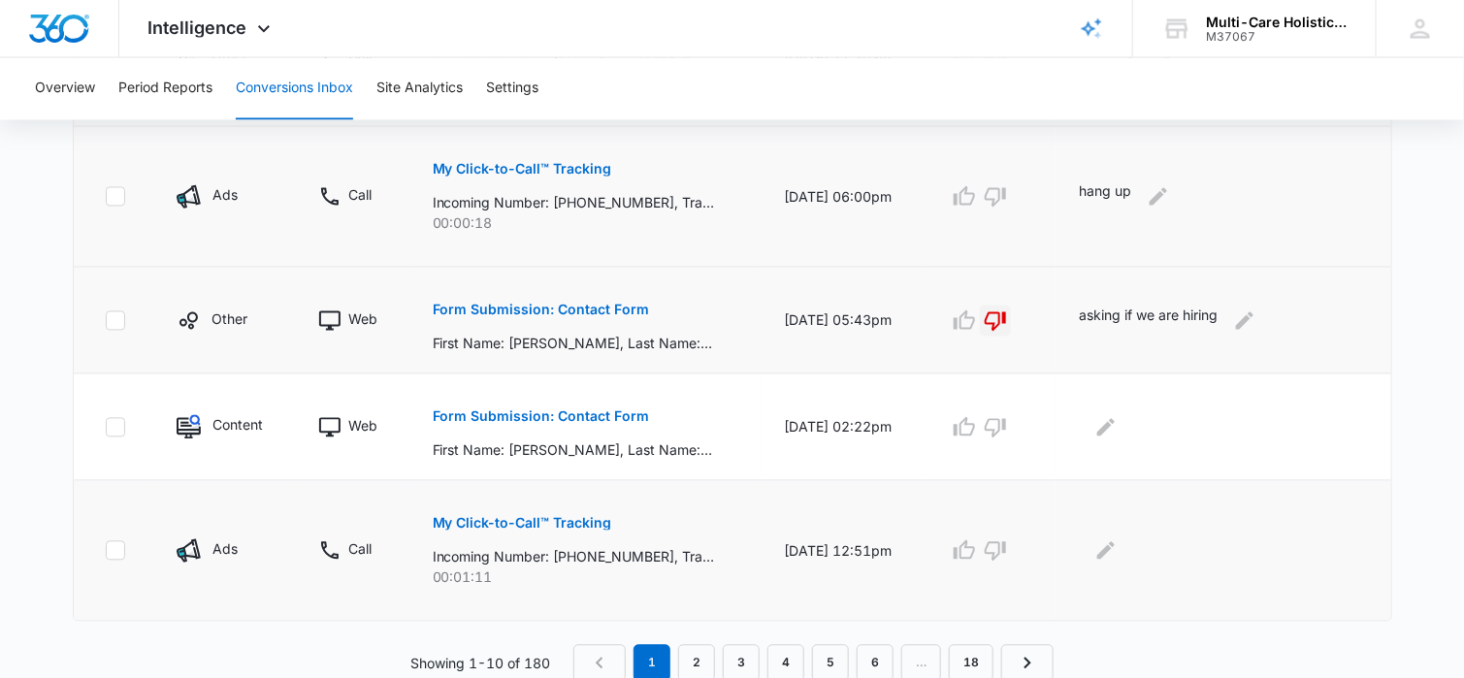
click at [552, 518] on p "My Click-to-Call™ Tracking" at bounding box center [522, 524] width 179 height 14
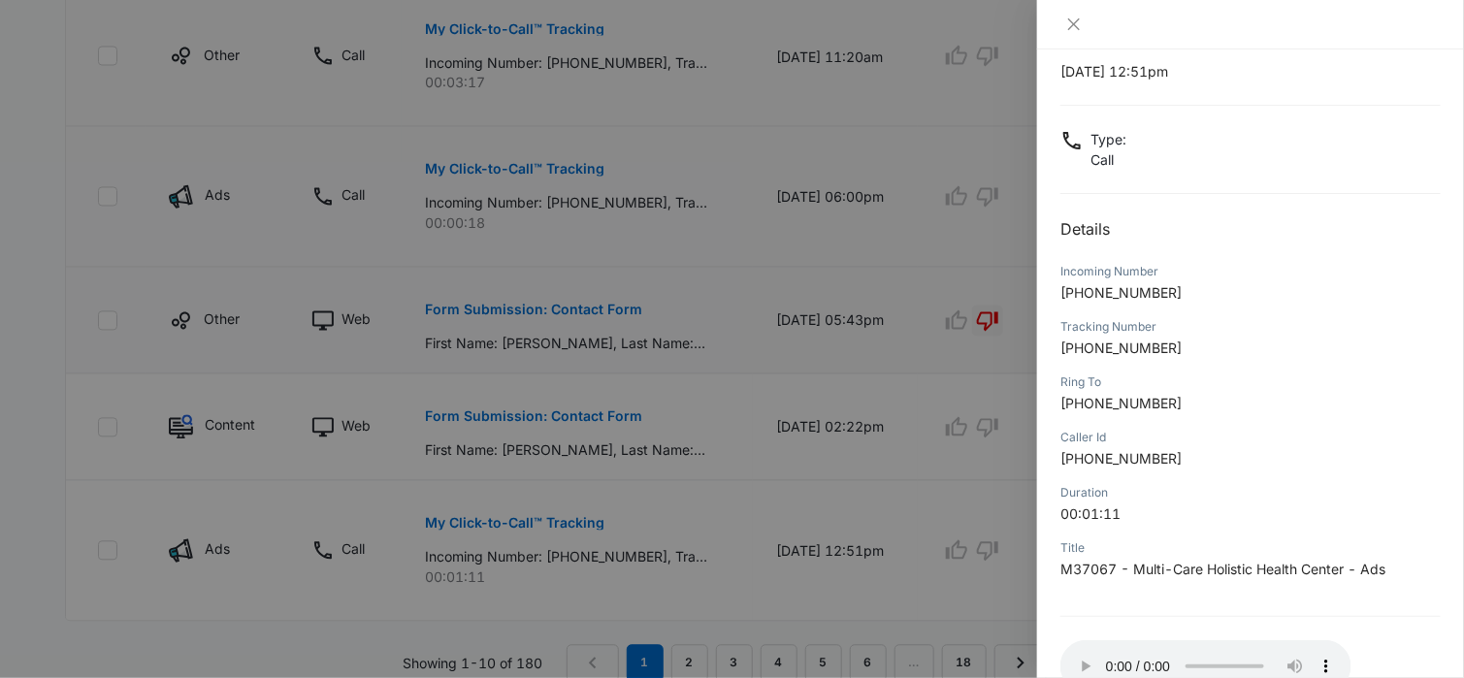
scroll to position [182, 0]
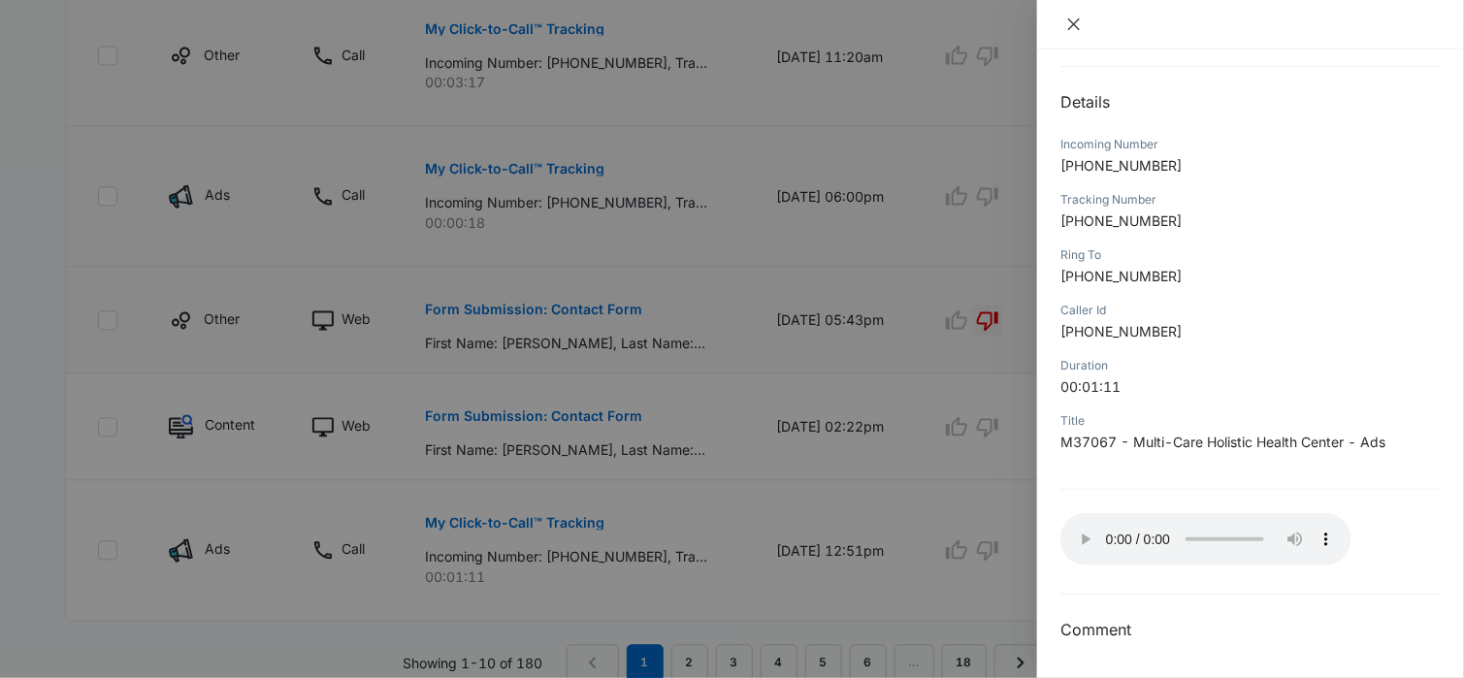
click at [1074, 20] on icon "close" at bounding box center [1074, 24] width 16 height 16
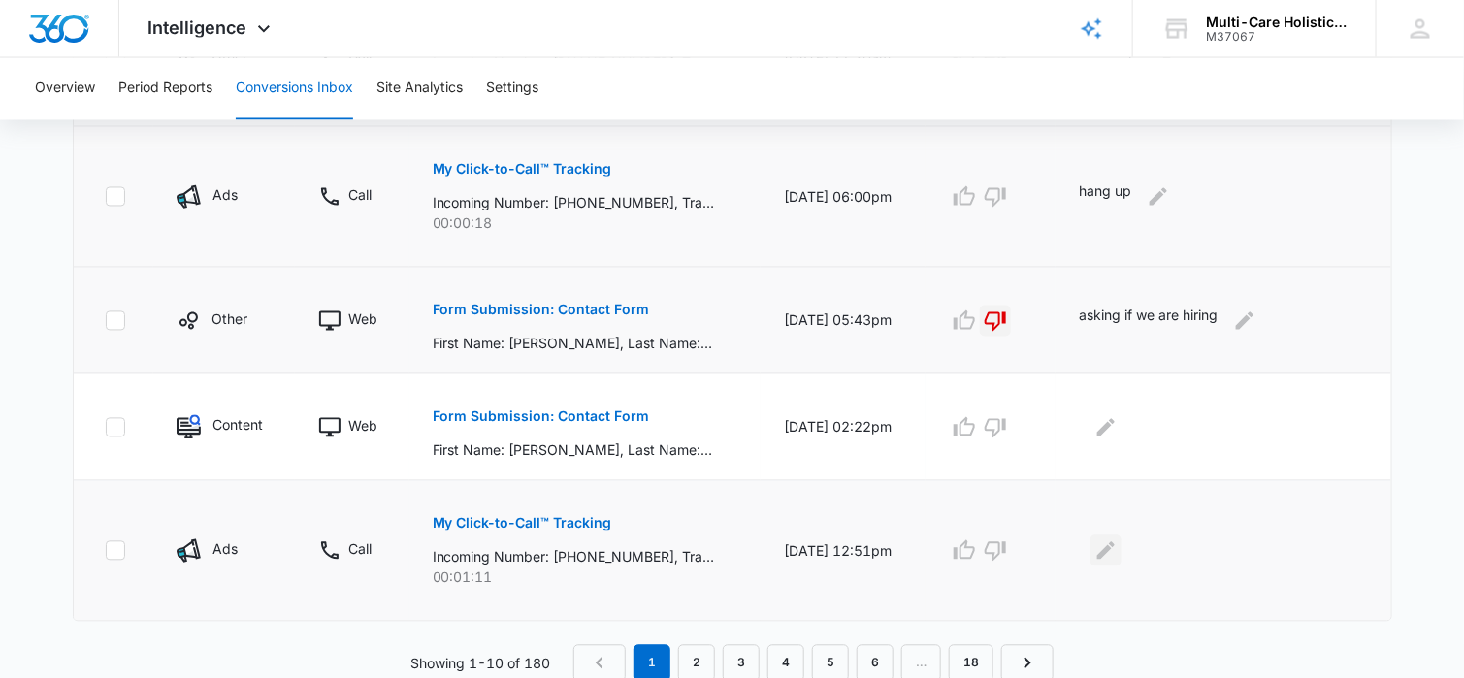
click at [1115, 549] on icon "Edit Comments" at bounding box center [1105, 550] width 17 height 17
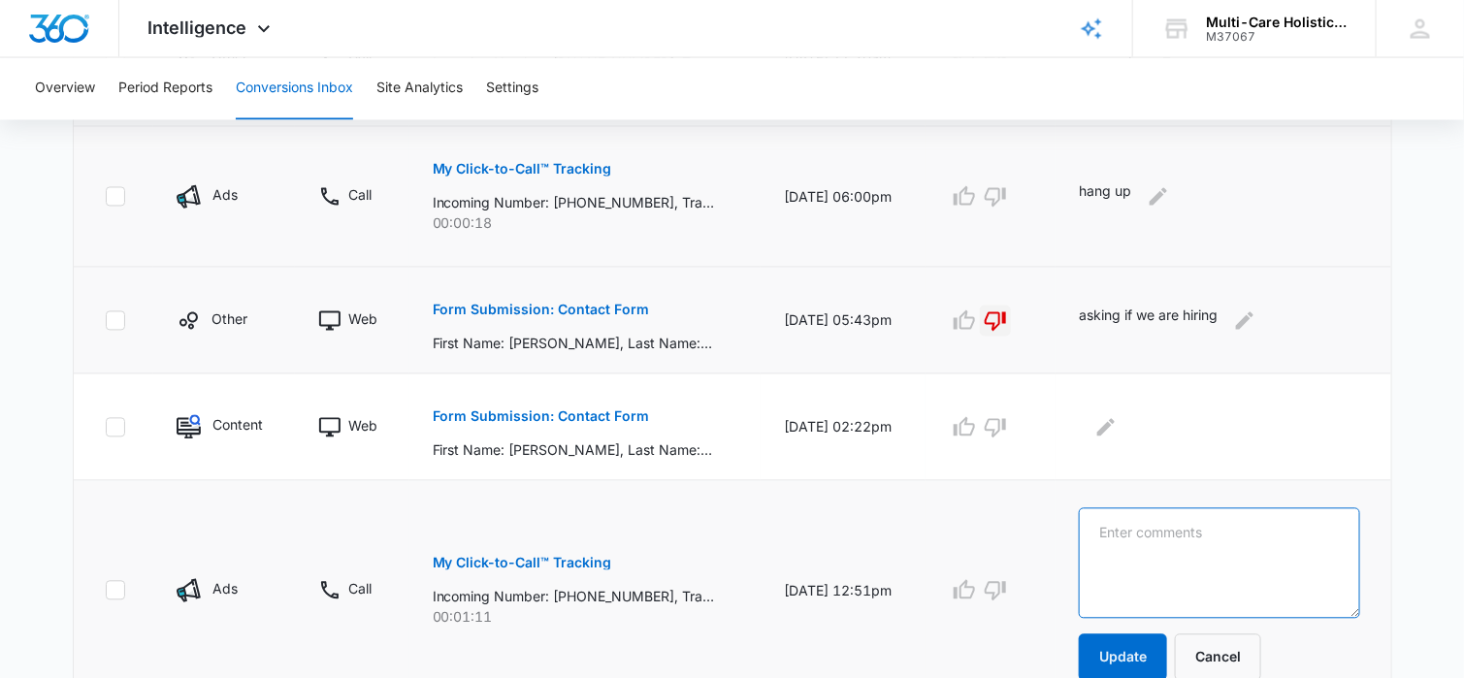
click at [1159, 528] on textarea at bounding box center [1219, 563] width 280 height 111
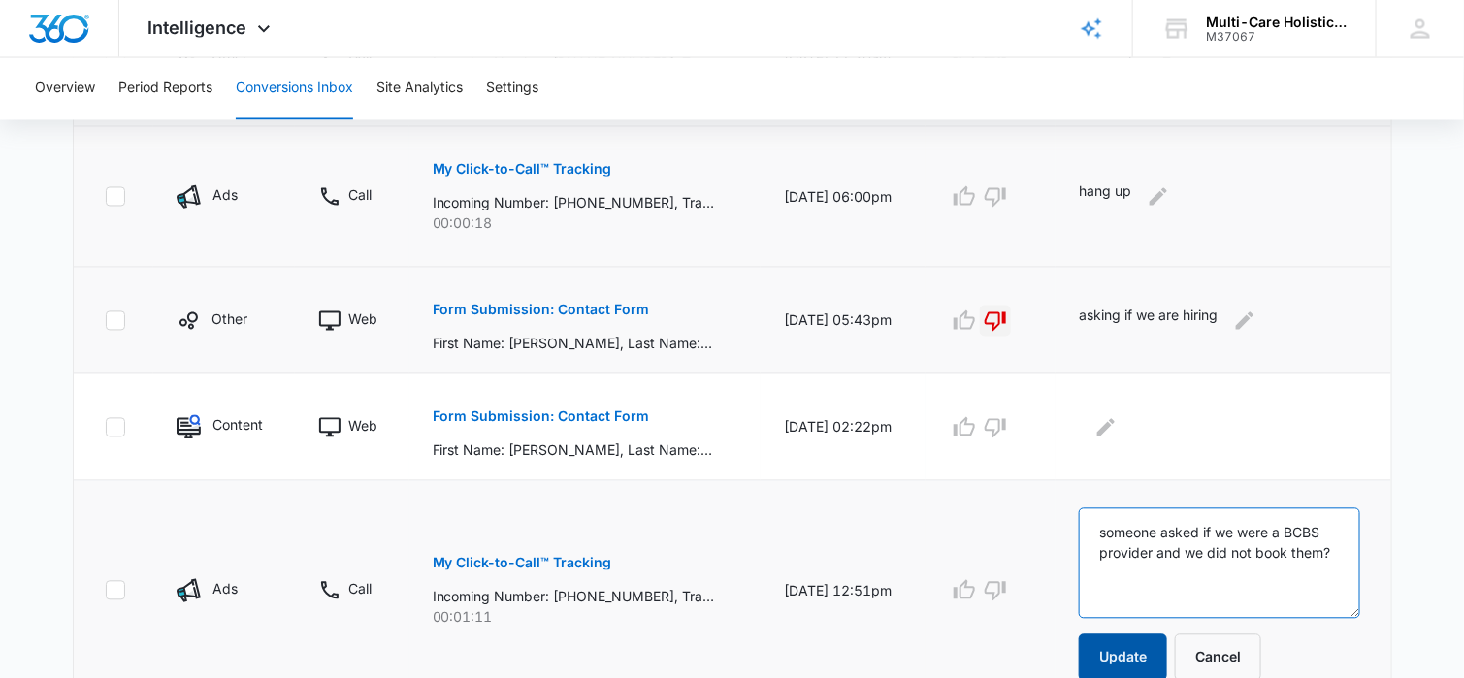
type textarea "someone asked if we were a BCBS provider and we did not book them?"
click at [1145, 643] on button "Update" at bounding box center [1123, 658] width 88 height 47
click at [972, 588] on icon "button" at bounding box center [964, 589] width 21 height 19
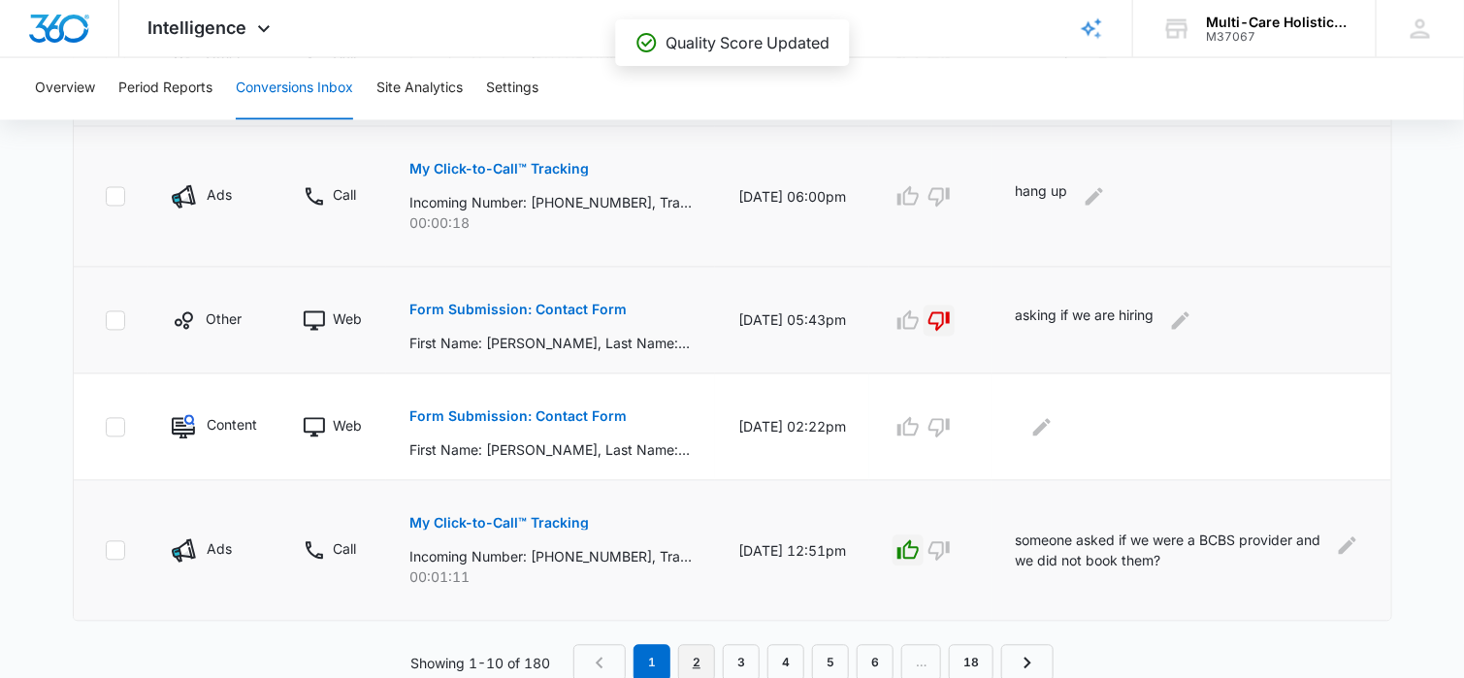
click at [701, 655] on link "2" at bounding box center [696, 663] width 37 height 37
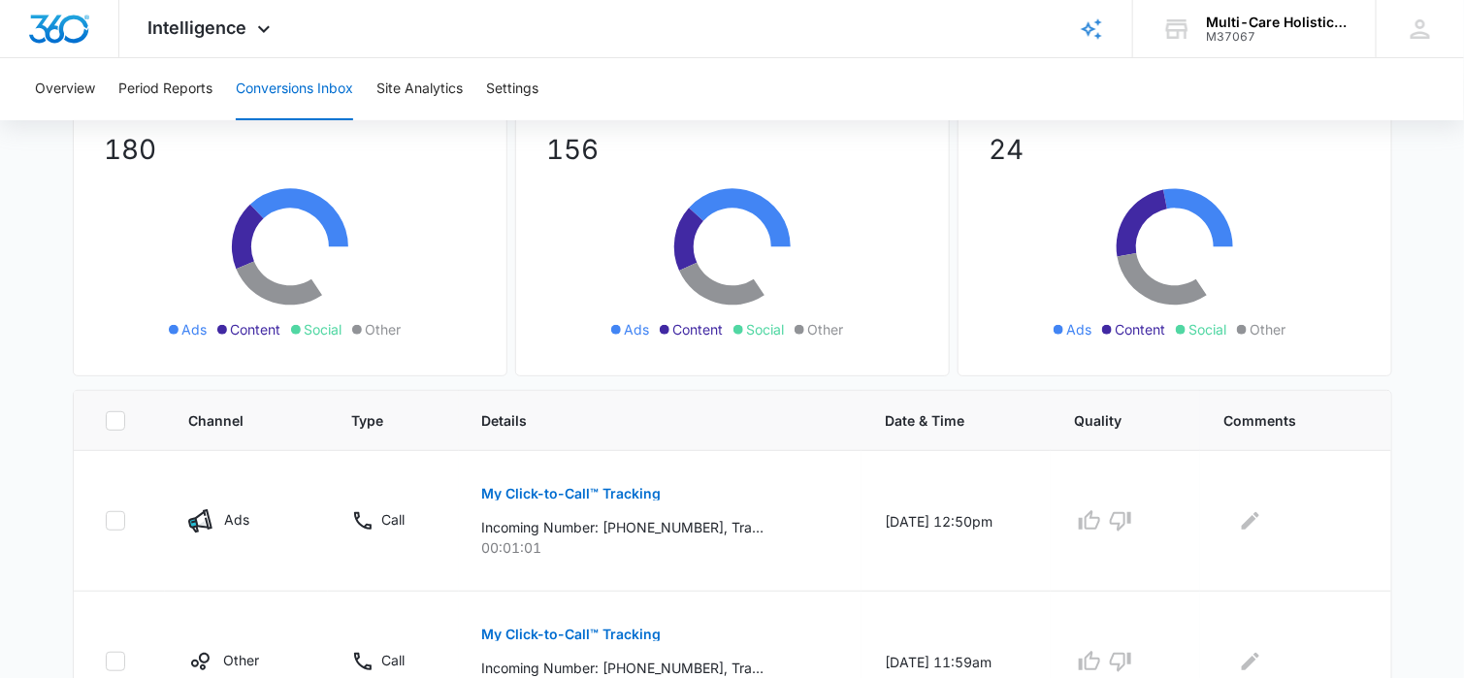
scroll to position [388, 0]
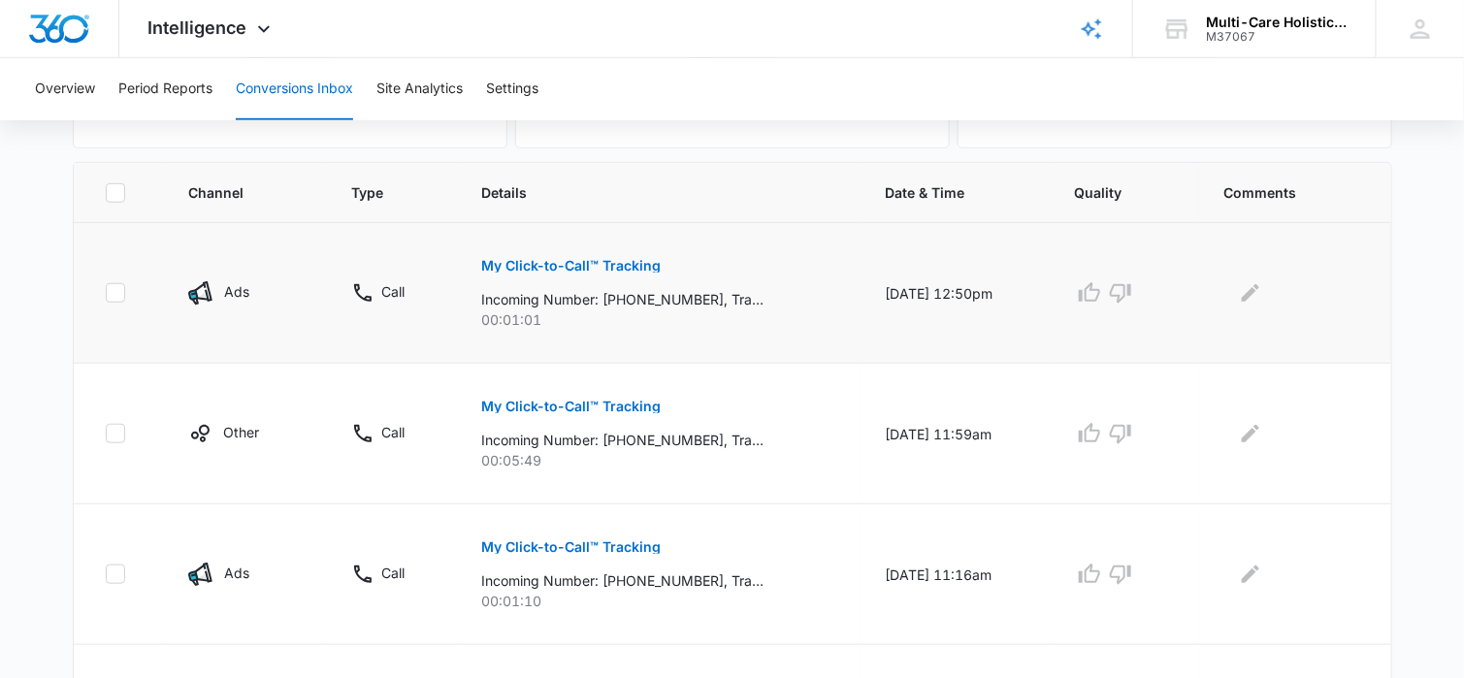
click at [635, 265] on p "My Click-to-Call™ Tracking" at bounding box center [571, 266] width 179 height 14
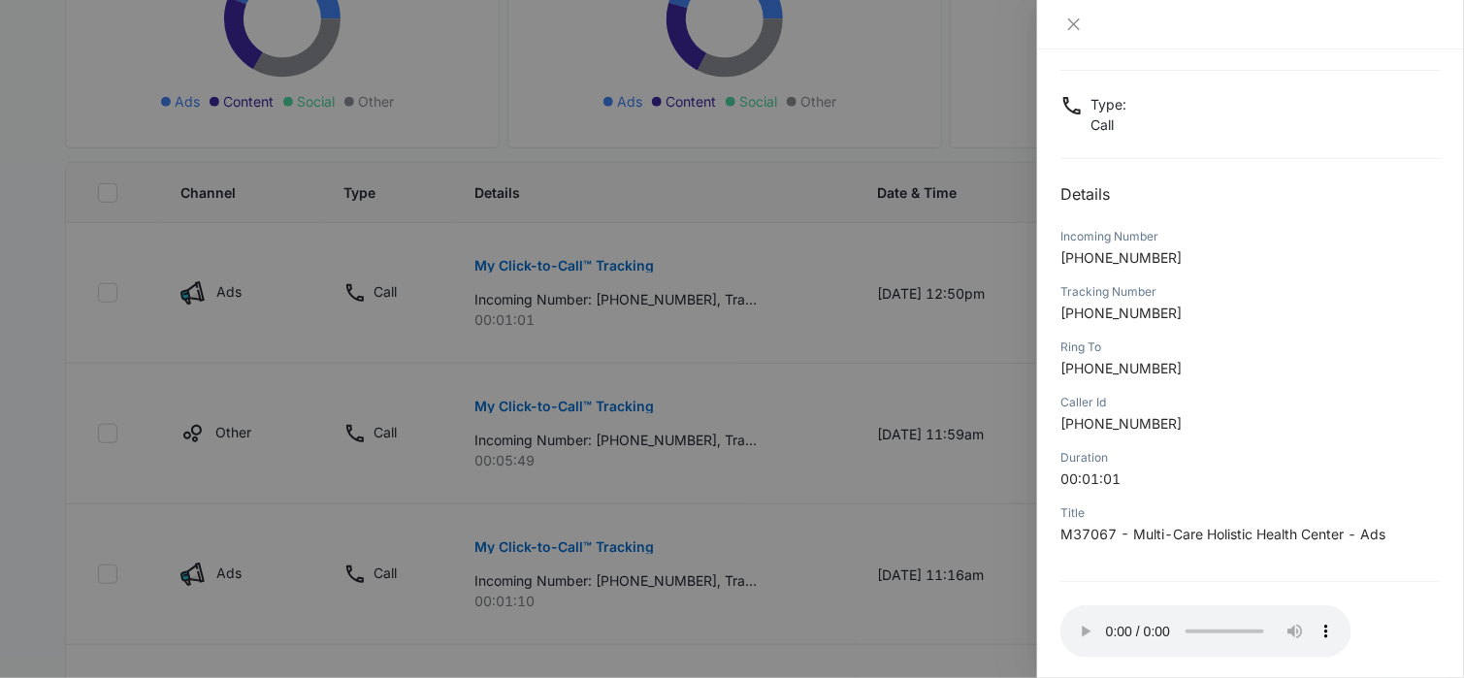
scroll to position [182, 0]
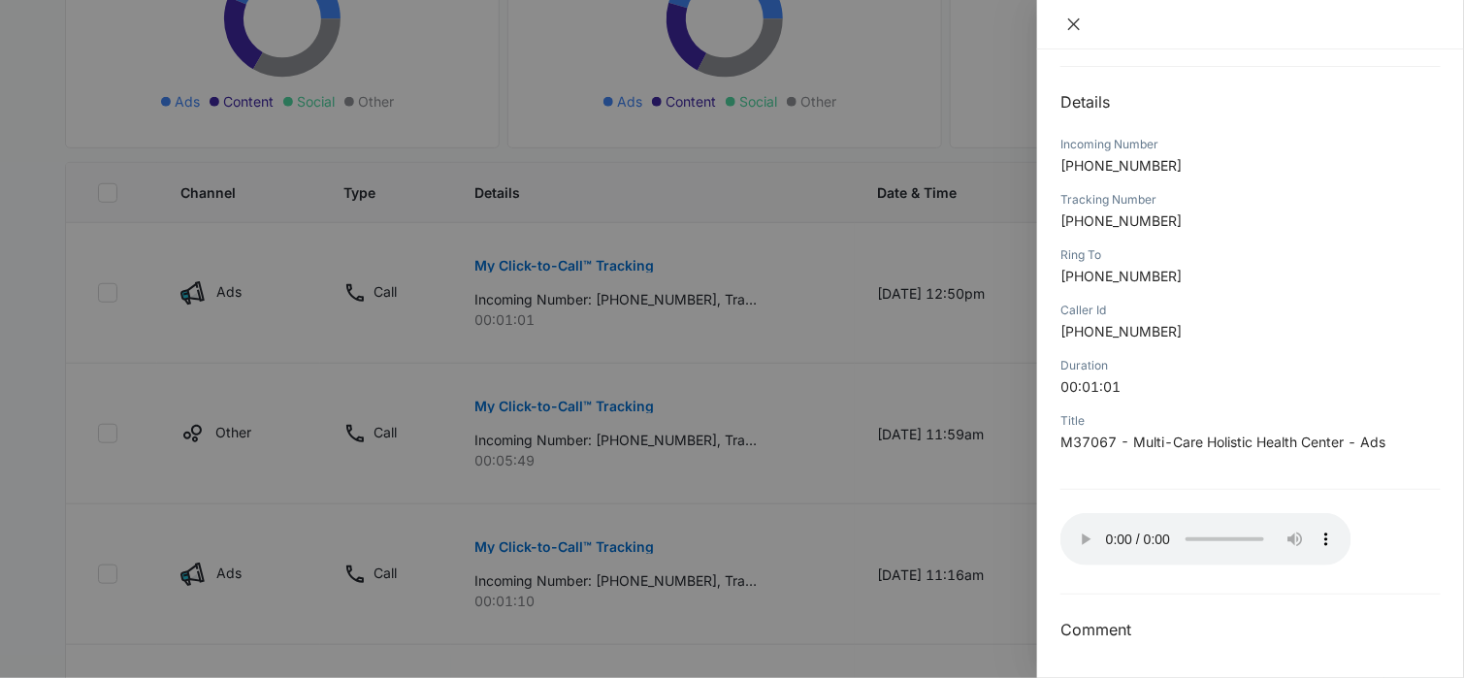
click at [1076, 20] on icon "close" at bounding box center [1074, 24] width 16 height 16
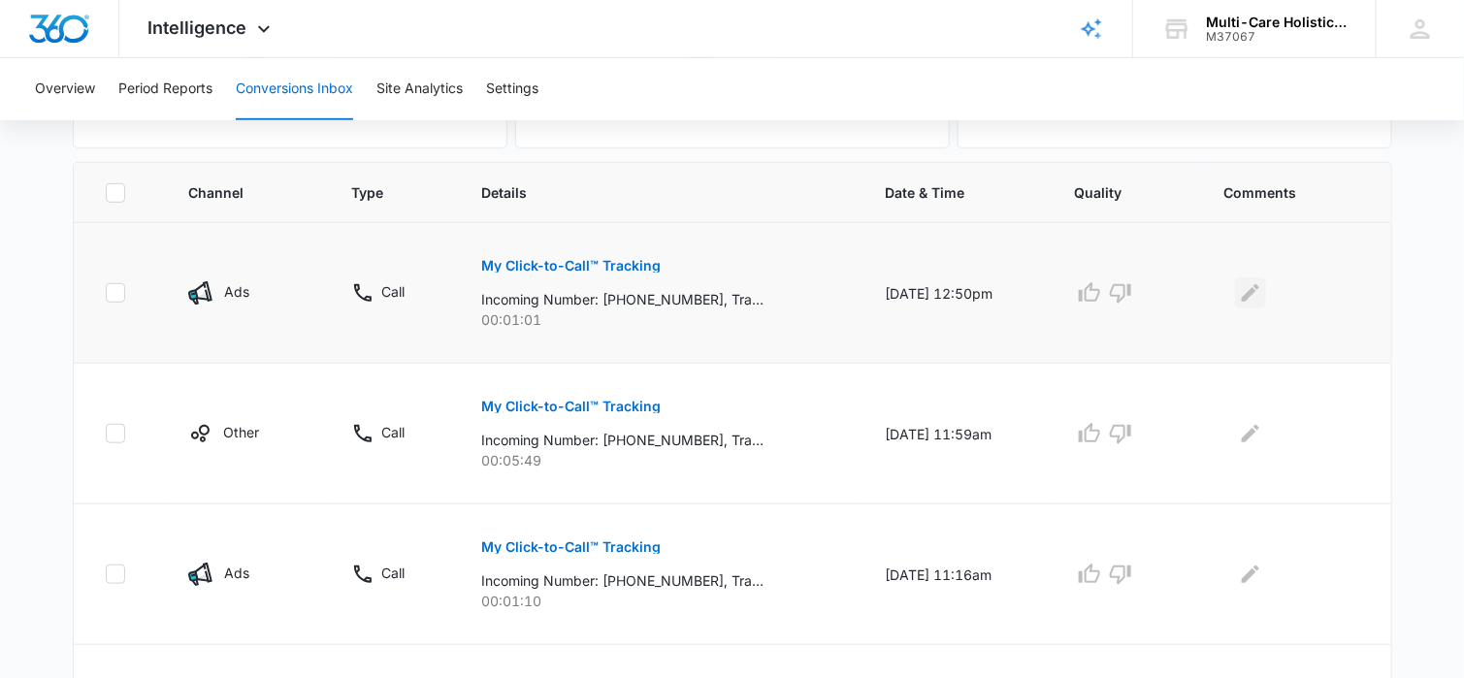
click at [1255, 294] on icon "Edit Comments" at bounding box center [1250, 292] width 17 height 17
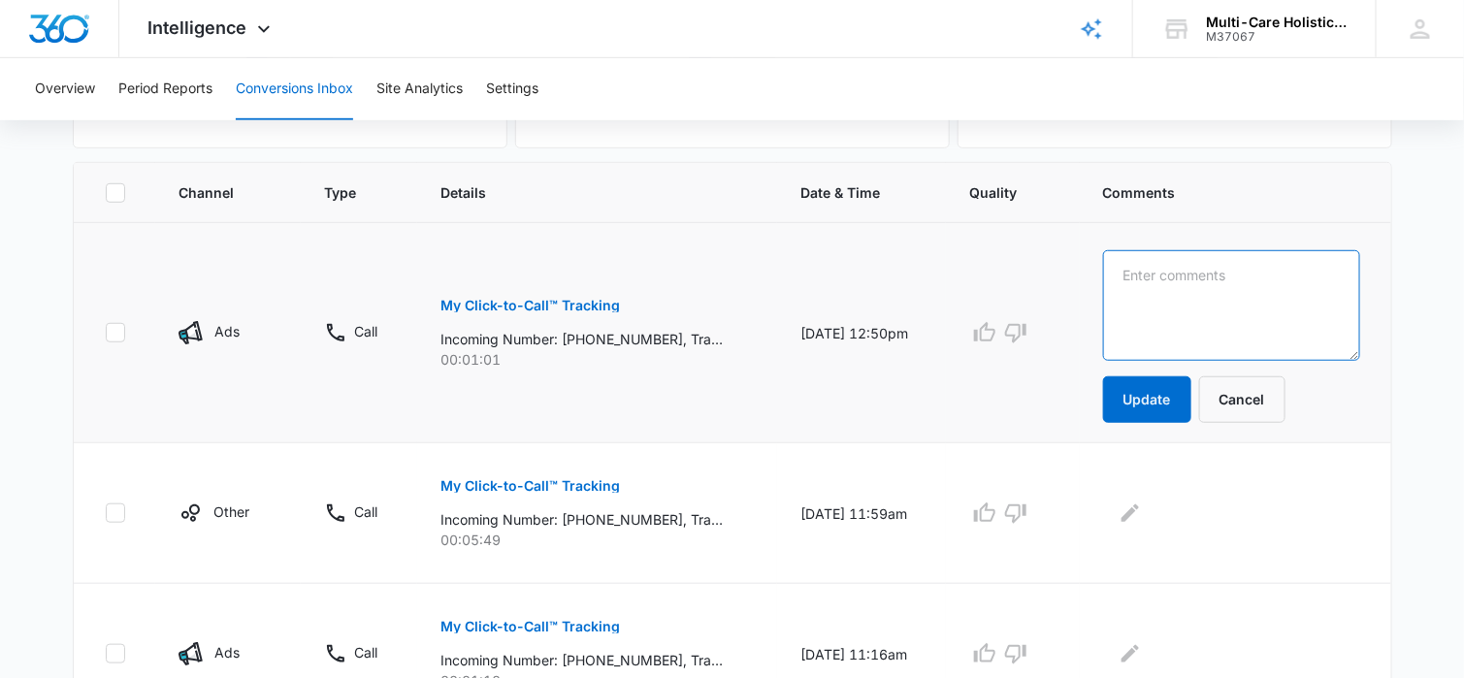
click at [1211, 288] on textarea at bounding box center [1231, 305] width 257 height 111
type textarea "hang up"
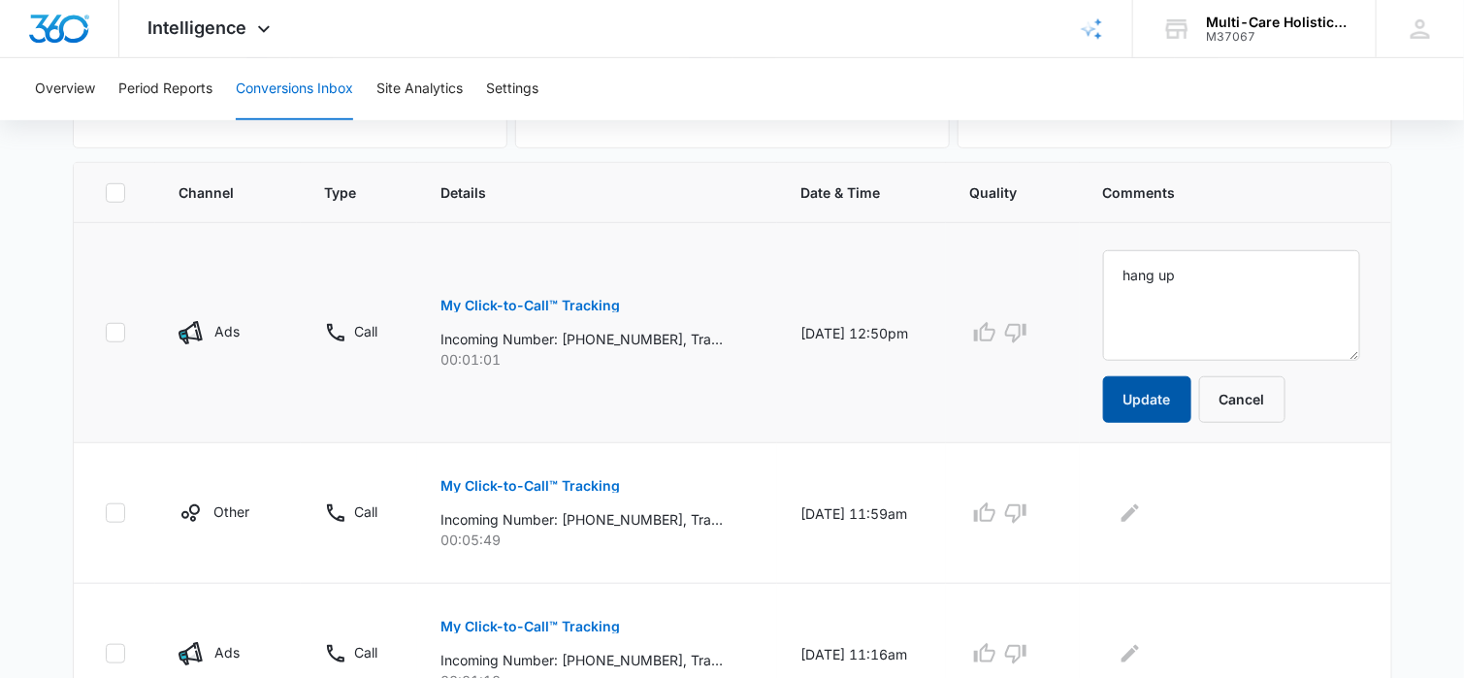
click at [1156, 390] on button "Update" at bounding box center [1147, 399] width 88 height 47
click at [600, 483] on p "My Click-to-Call™ Tracking" at bounding box center [529, 486] width 179 height 14
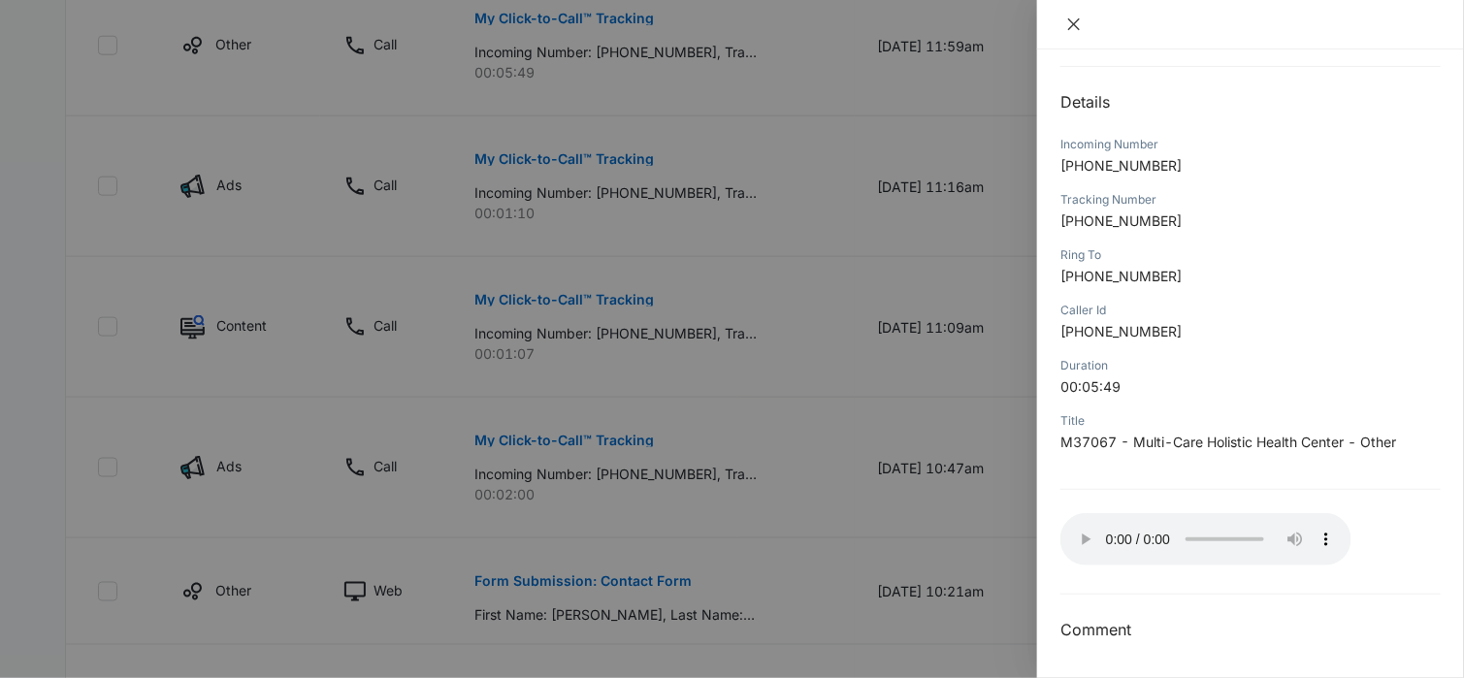
click at [1079, 24] on icon "close" at bounding box center [1074, 24] width 16 height 16
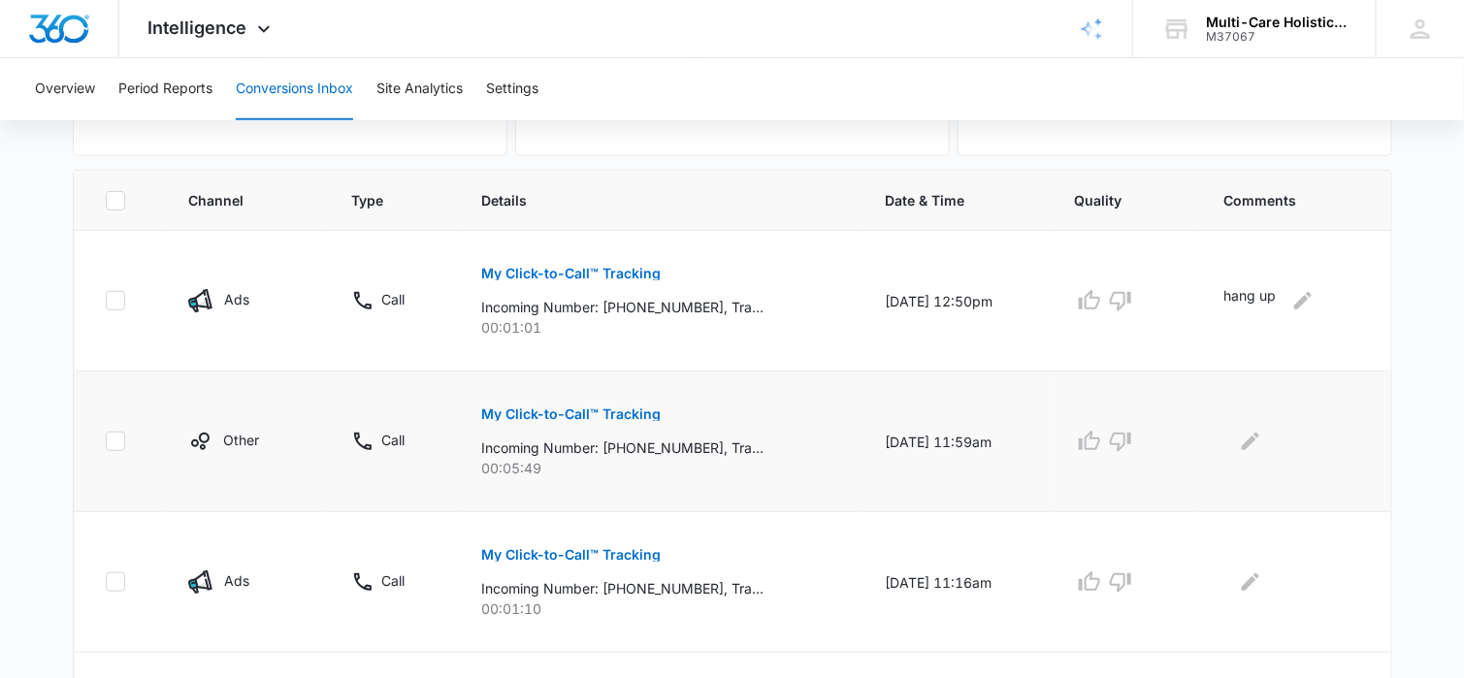
scroll to position [388, 0]
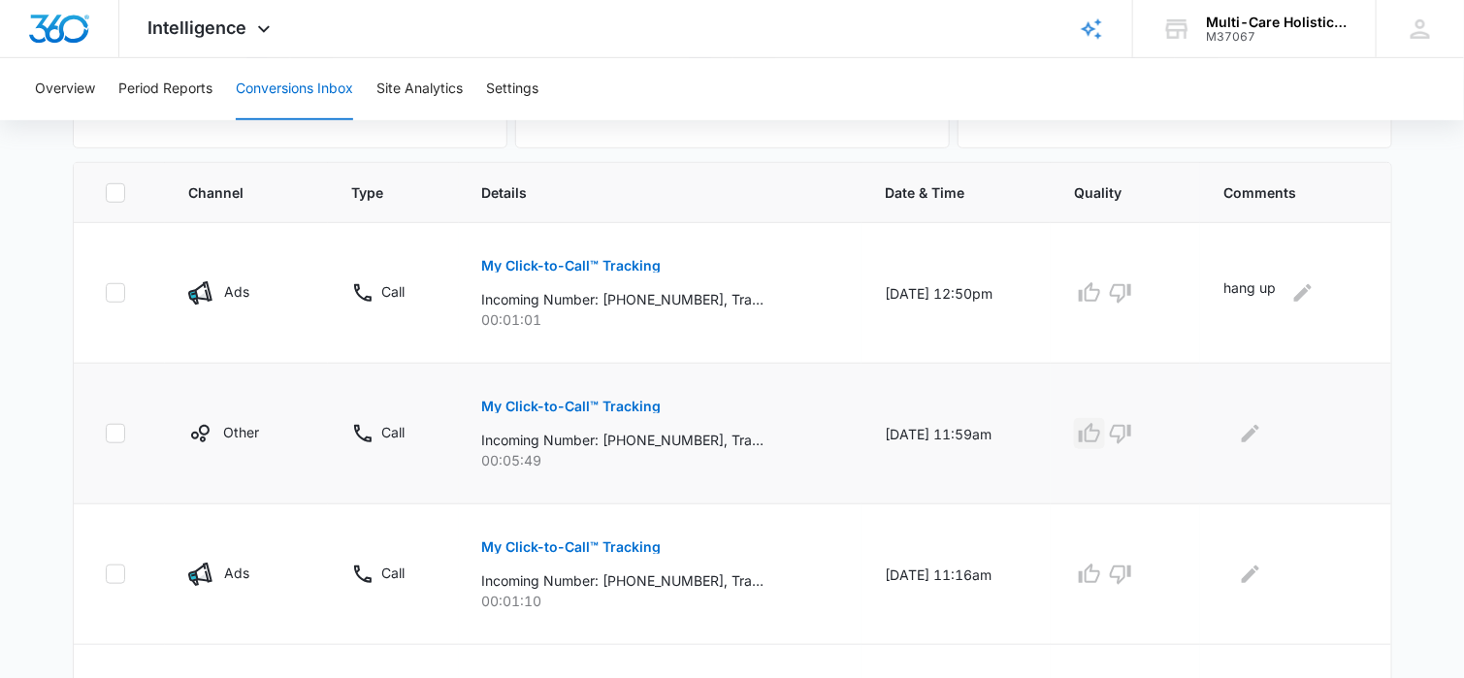
click at [1101, 432] on icon "button" at bounding box center [1089, 433] width 23 height 23
click at [1261, 434] on icon "Edit Comments" at bounding box center [1250, 433] width 23 height 23
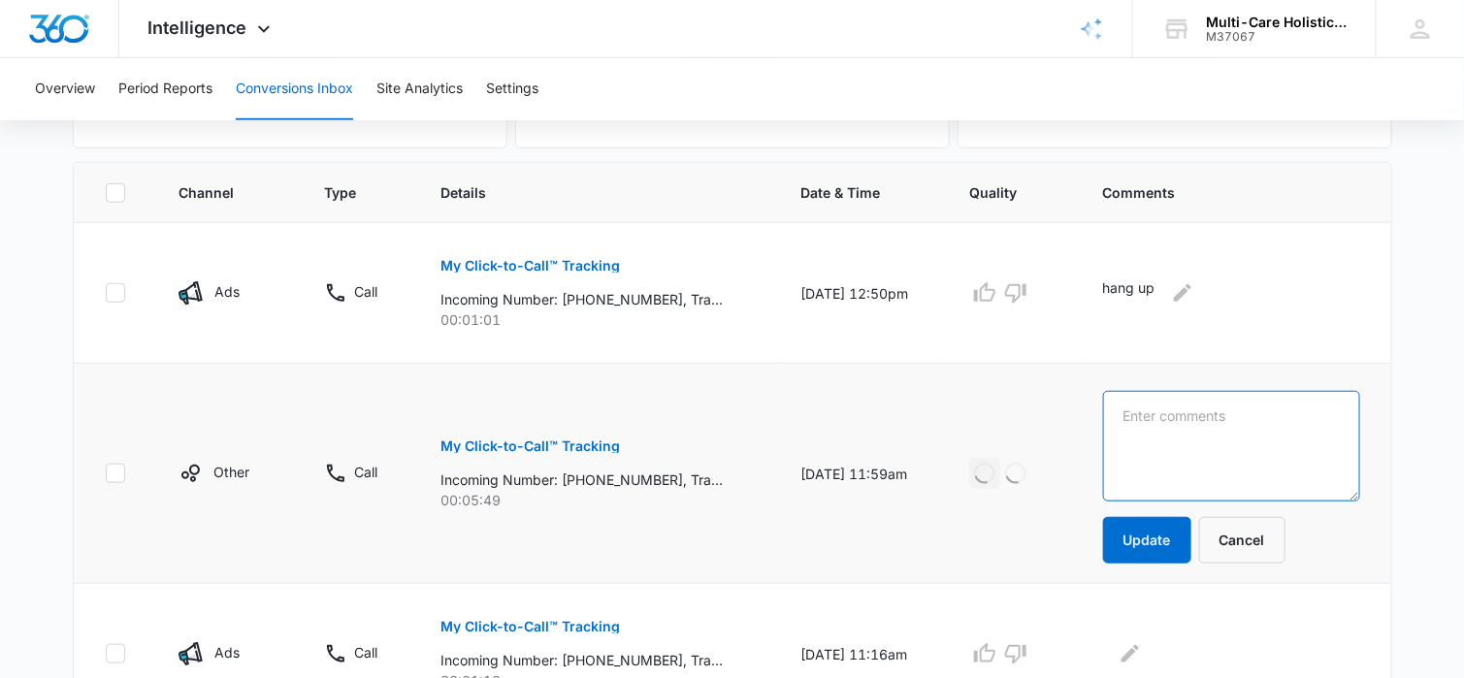
click at [1232, 419] on textarea at bounding box center [1231, 446] width 257 height 111
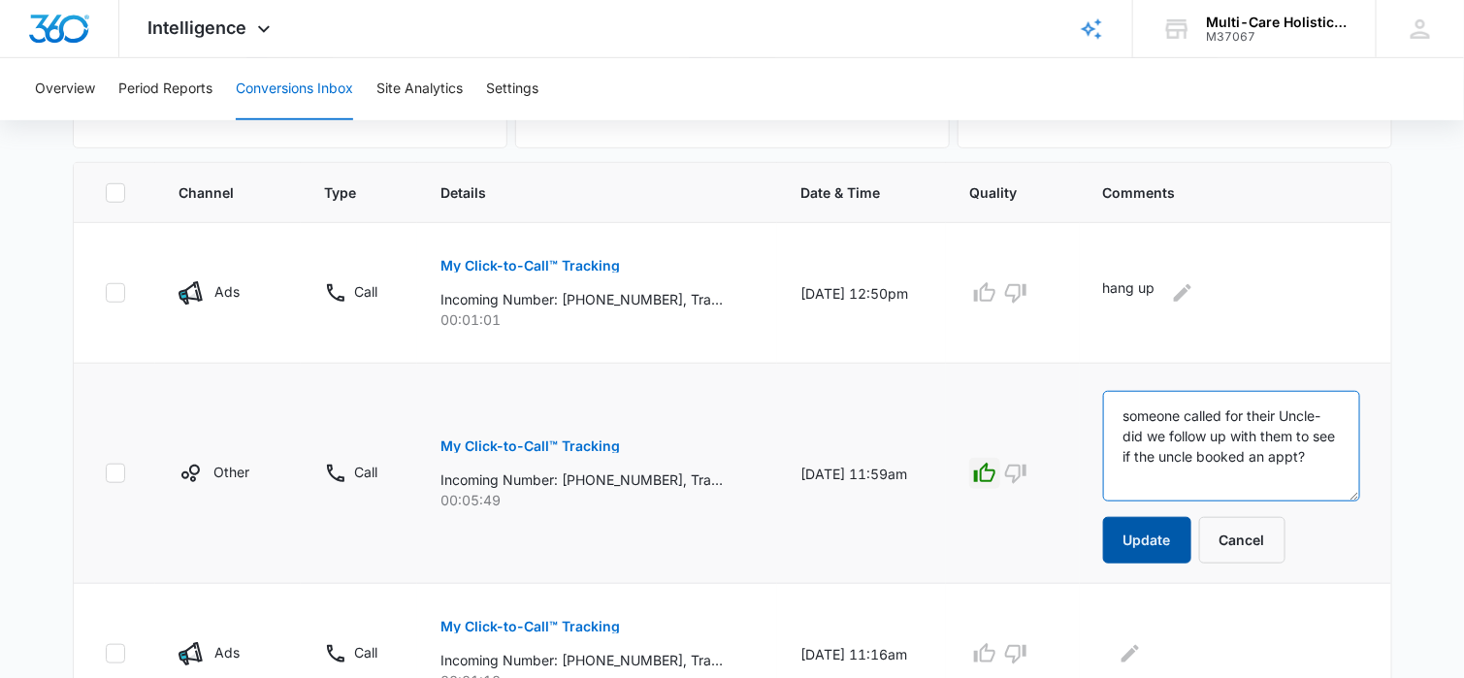
type textarea "someone called for their Uncle- did we follow up with them to see if the uncle …"
click at [1164, 545] on button "Update" at bounding box center [1147, 540] width 88 height 47
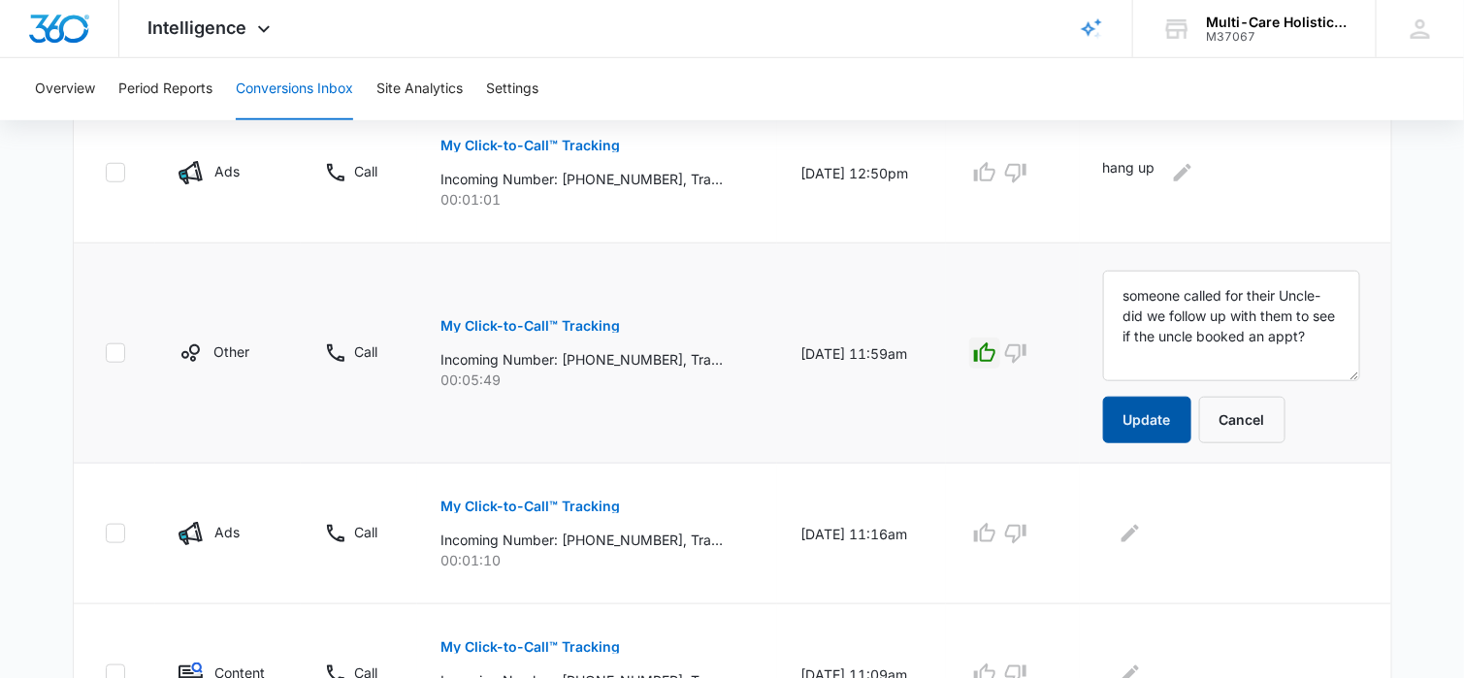
scroll to position [582, 0]
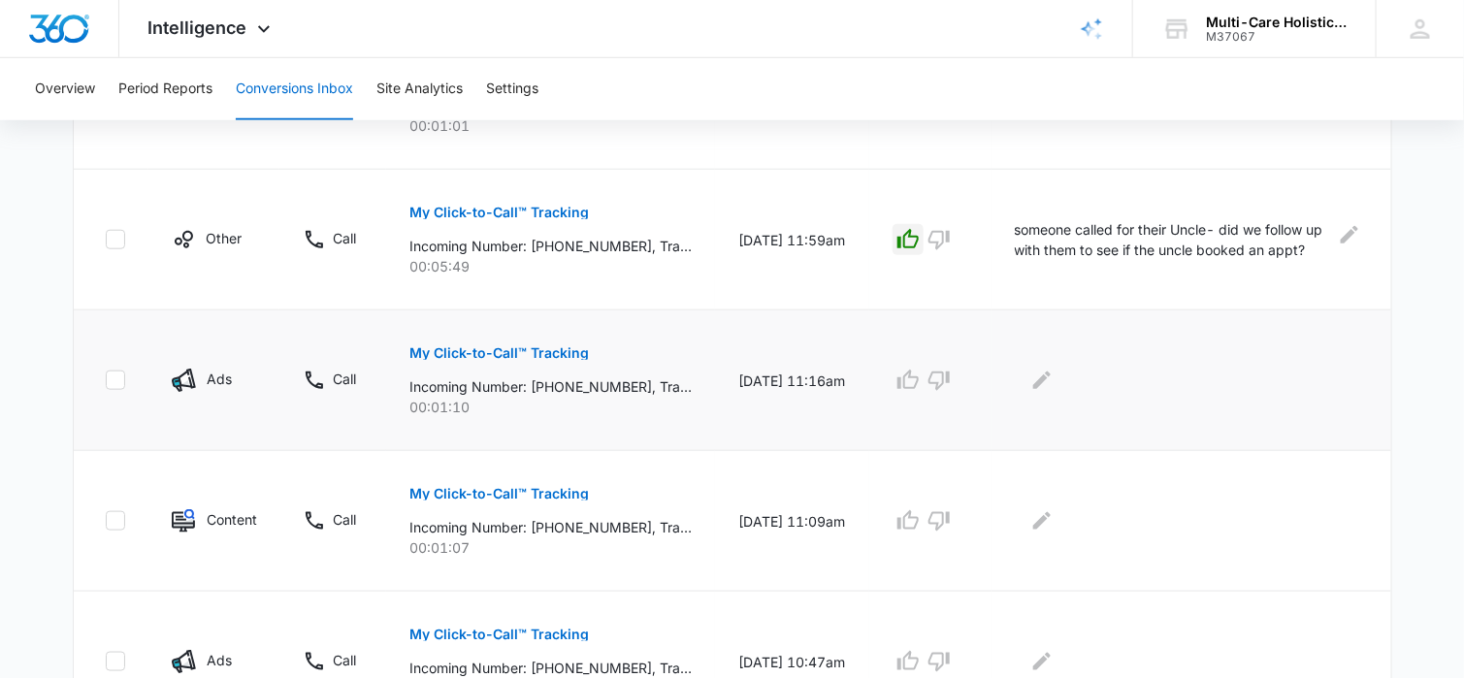
click at [556, 348] on p "My Click-to-Call™ Tracking" at bounding box center [498, 353] width 179 height 14
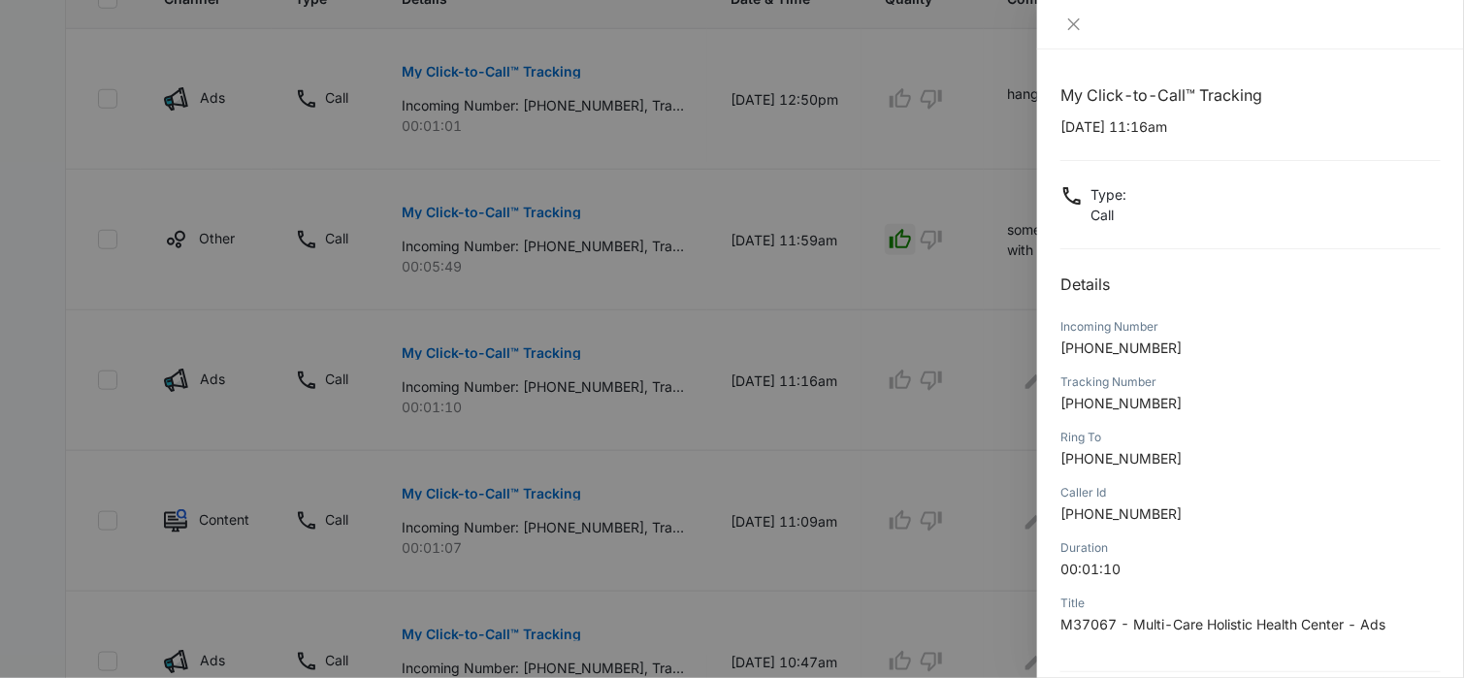
scroll to position [182, 0]
